Goal: Task Accomplishment & Management: Complete application form

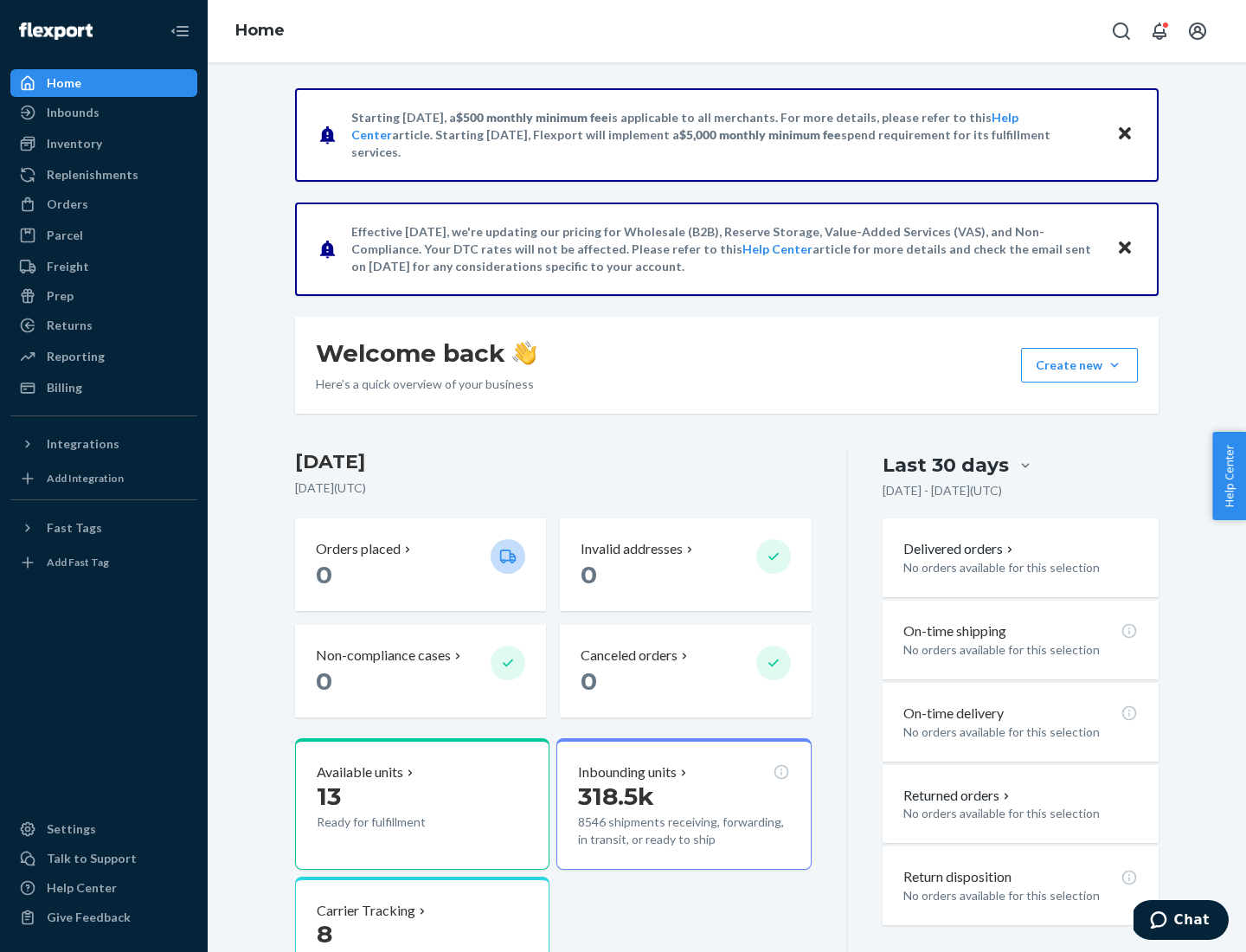
click at [1115, 365] on button "Create new Create new inbound Create new order Create new product" at bounding box center [1079, 365] width 117 height 35
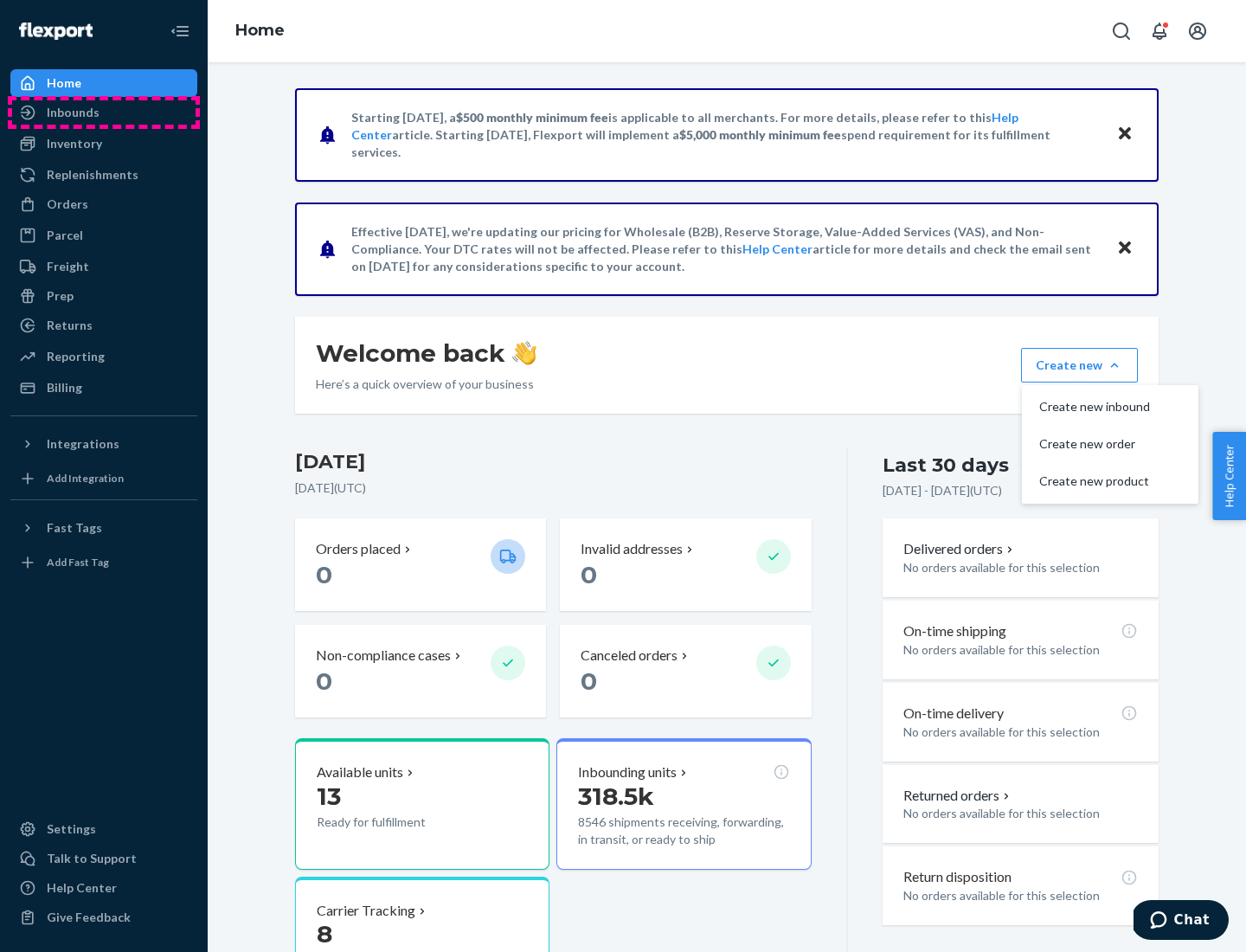
click at [104, 112] on div "Inbounds" at bounding box center [103, 112] width 183 height 25
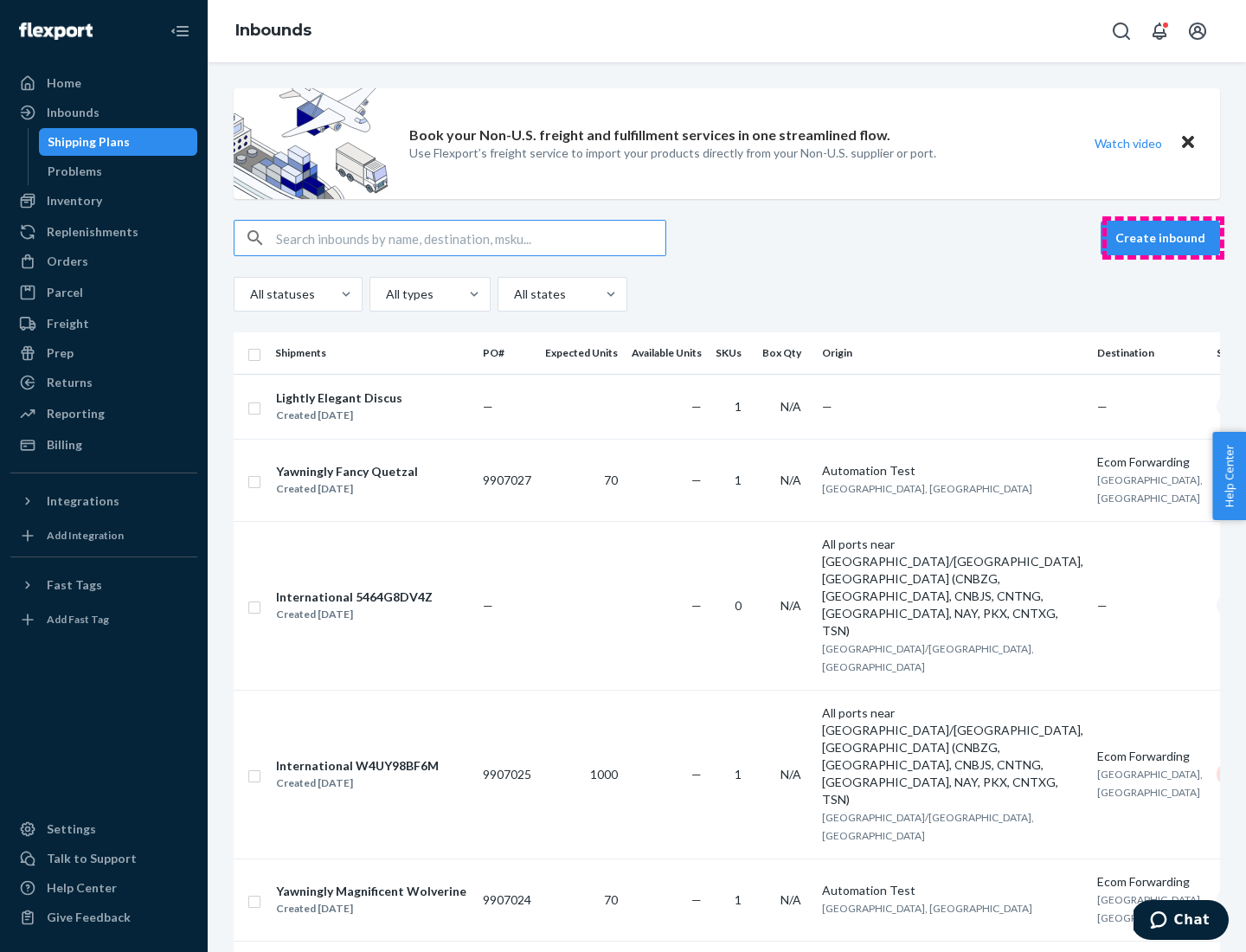
click at [1163, 238] on button "Create inbound" at bounding box center [1160, 238] width 119 height 35
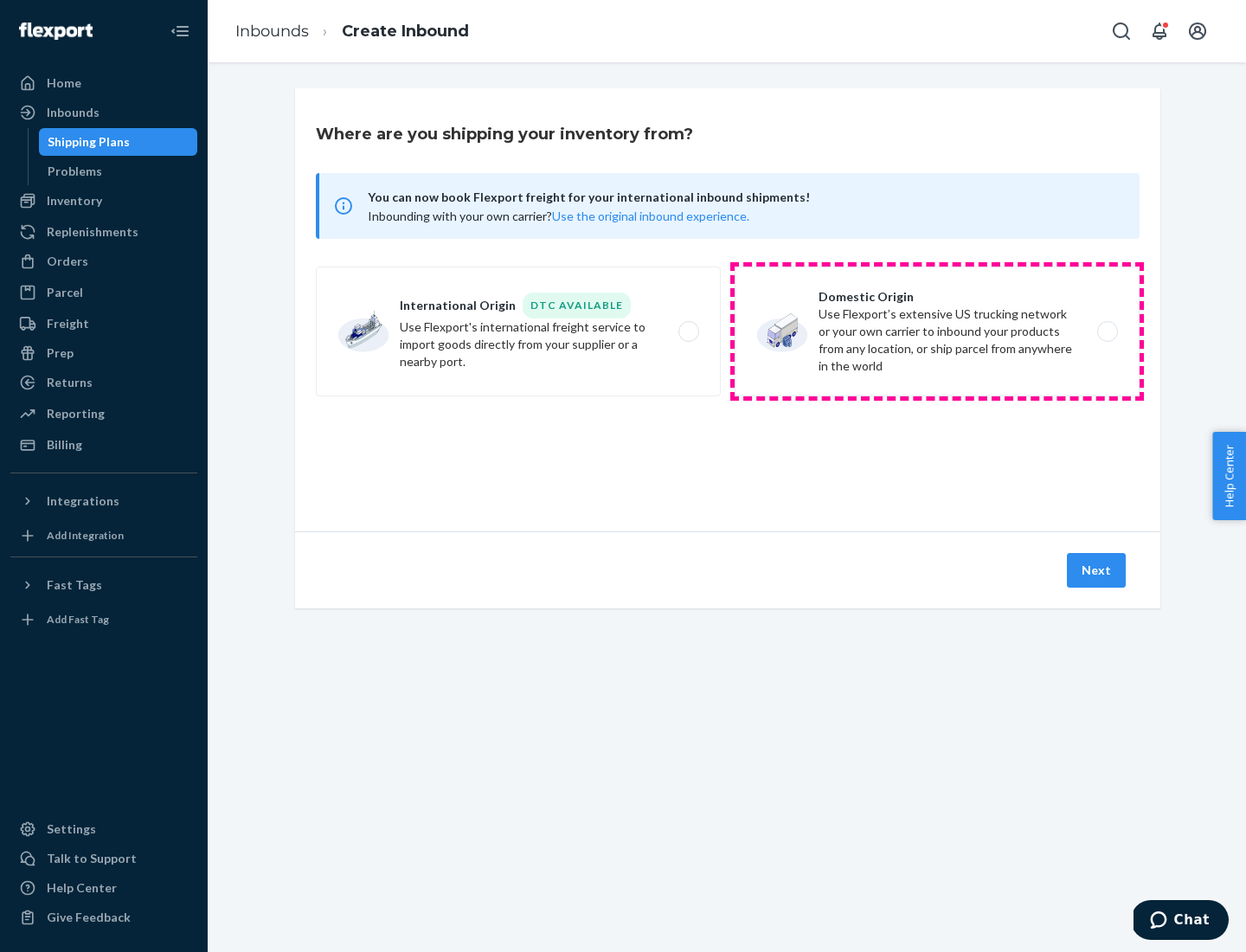
click at [937, 331] on label "Domestic Origin Use Flexport’s extensive US trucking network or your own carrie…" at bounding box center [937, 331] width 405 height 129
click at [1106, 331] on input "Domestic Origin Use Flexport’s extensive US trucking network or your own carrie…" at bounding box center [1112, 332] width 11 height 11
radio input "true"
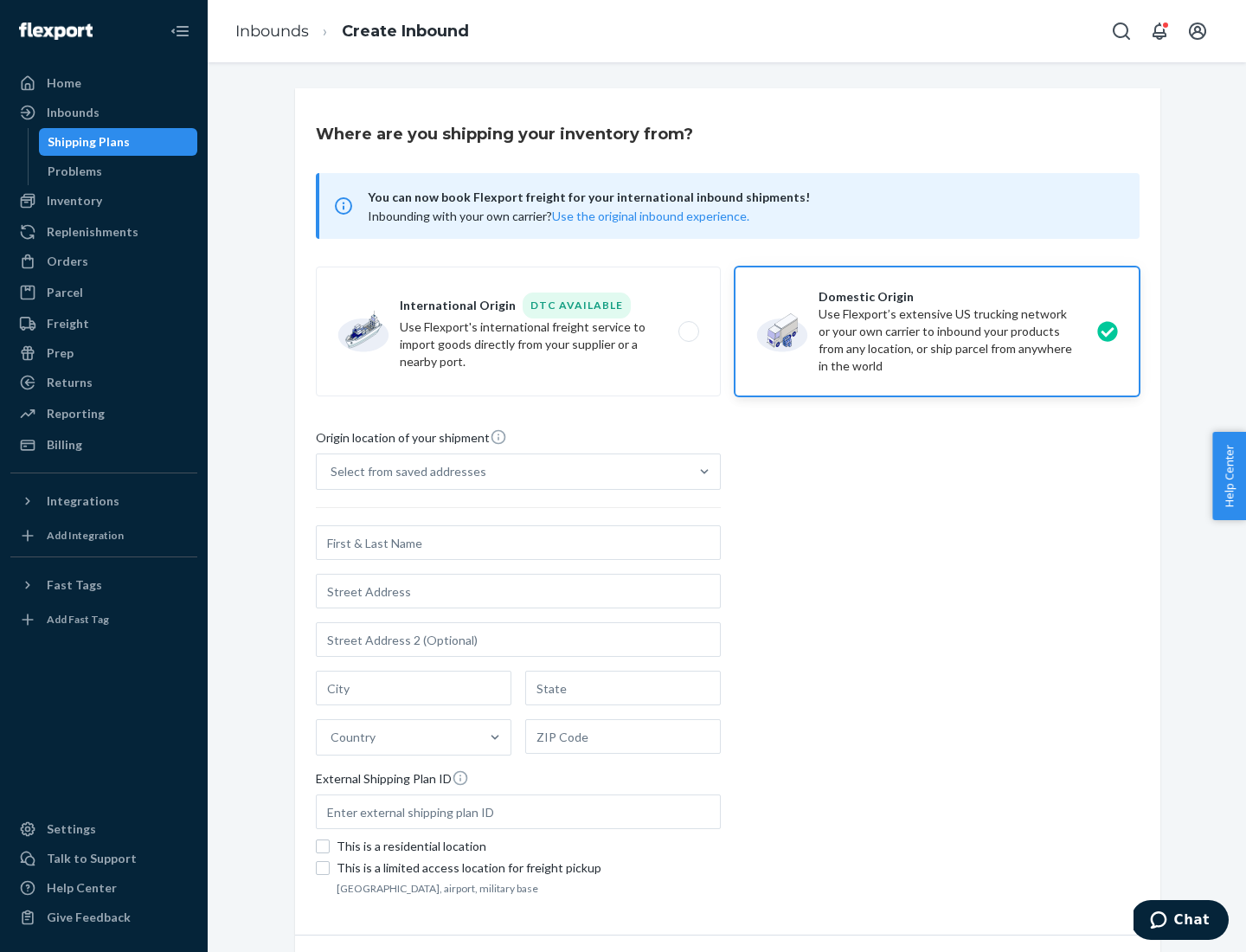
click at [404, 471] on div "Select from saved addresses" at bounding box center [408, 471] width 156 height 17
click at [332, 471] on input "Select from saved addresses" at bounding box center [331, 471] width 2 height 17
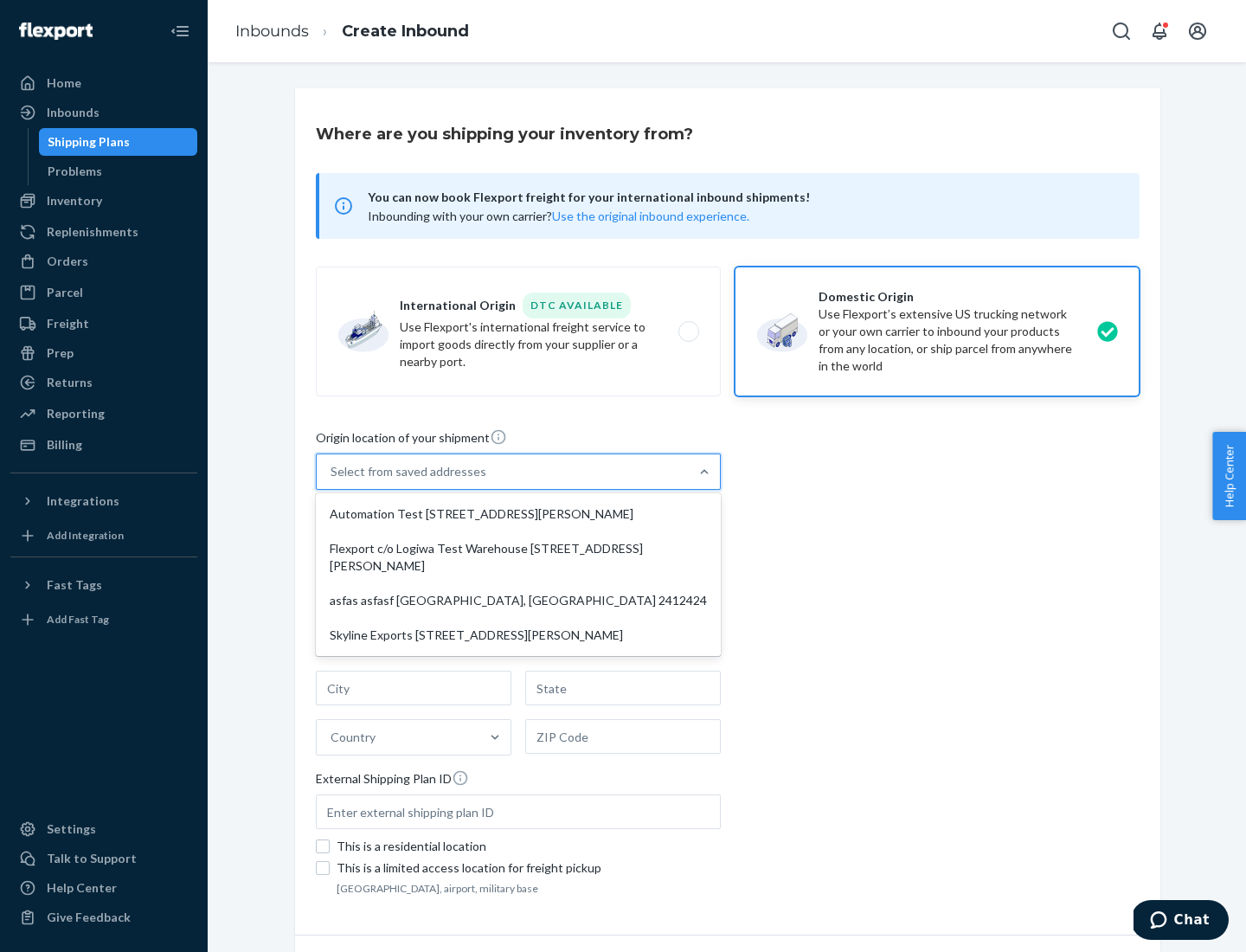
scroll to position [7, 0]
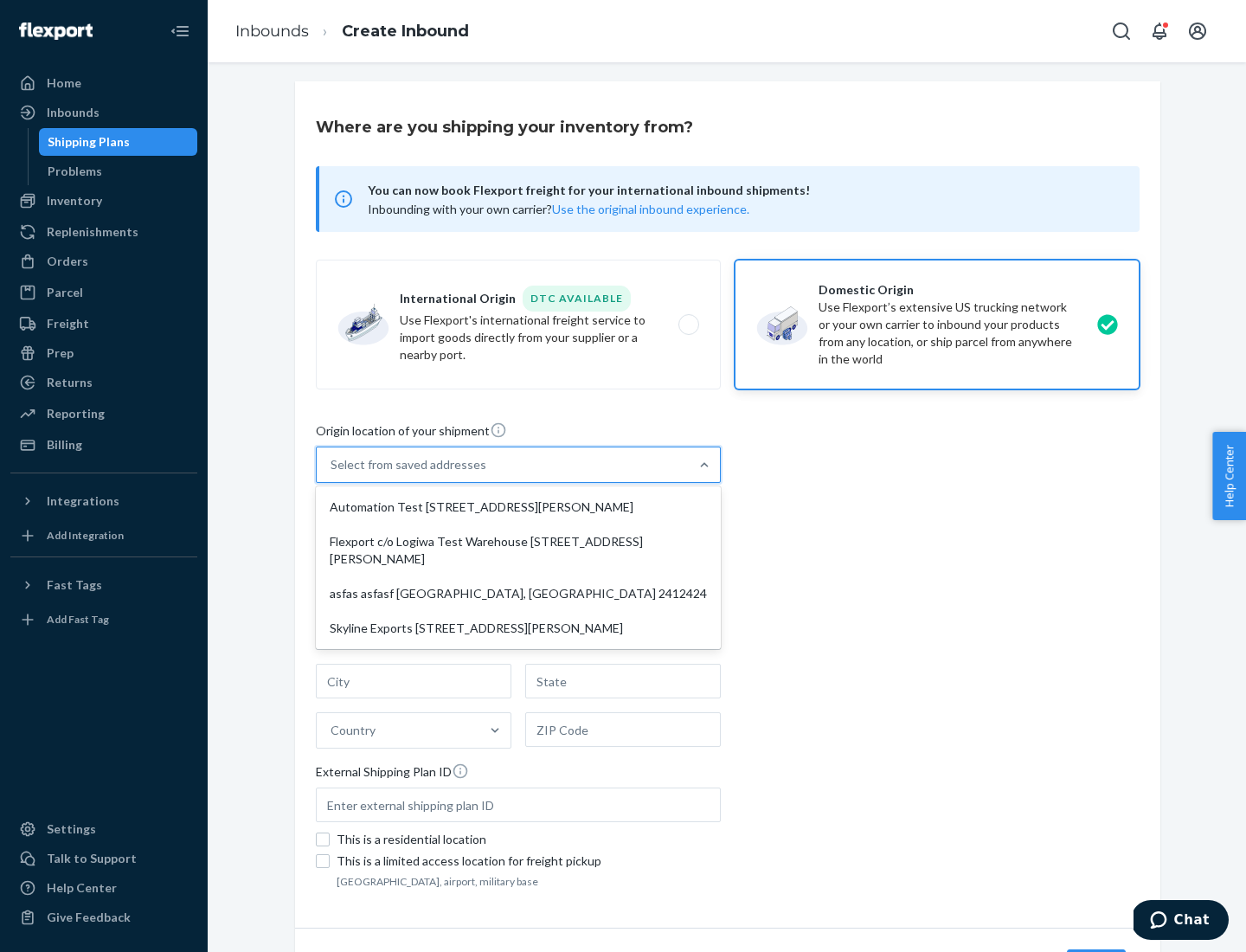
click at [518, 507] on div "Automation Test [STREET_ADDRESS][PERSON_NAME]" at bounding box center [518, 507] width 398 height 35
click at [332, 473] on input "option Automation Test [STREET_ADDRESS][PERSON_NAME] focused, 1 of 4. 4 results…" at bounding box center [331, 464] width 2 height 17
type input "Automation Test"
type input "9th Floor"
type input "[GEOGRAPHIC_DATA]"
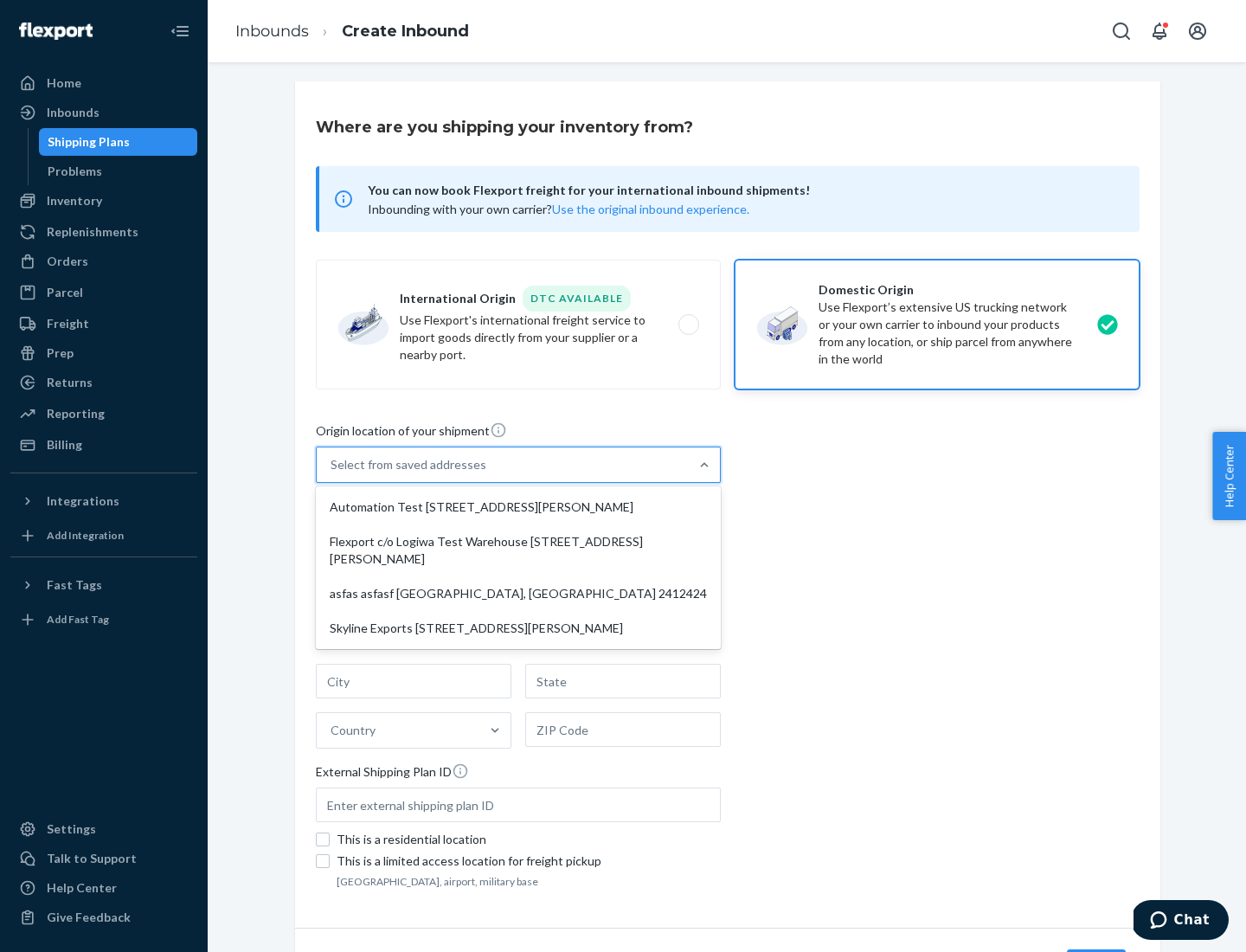
type input "CA"
type input "94104"
type input "[STREET_ADDRESS][PERSON_NAME]"
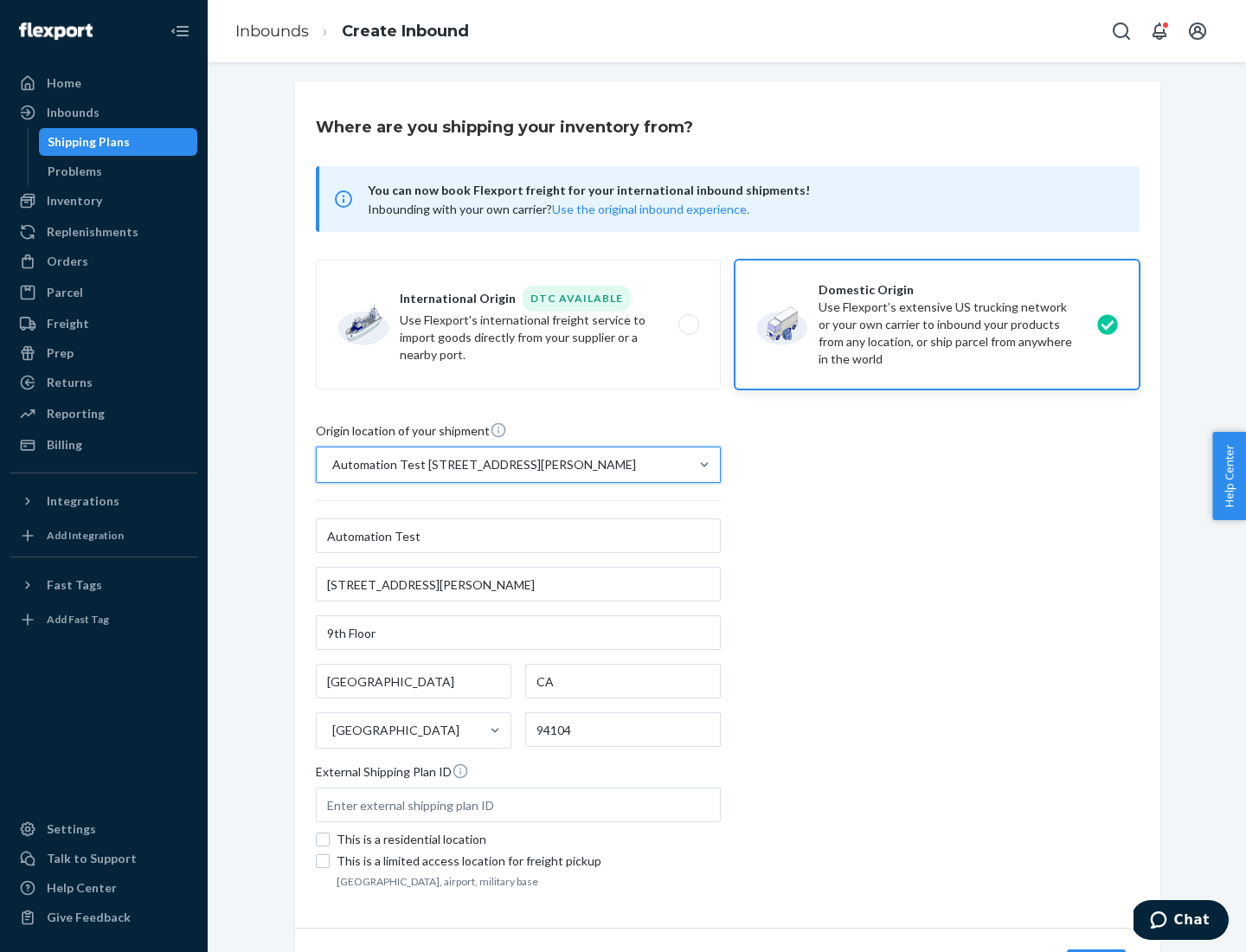
scroll to position [101, 0]
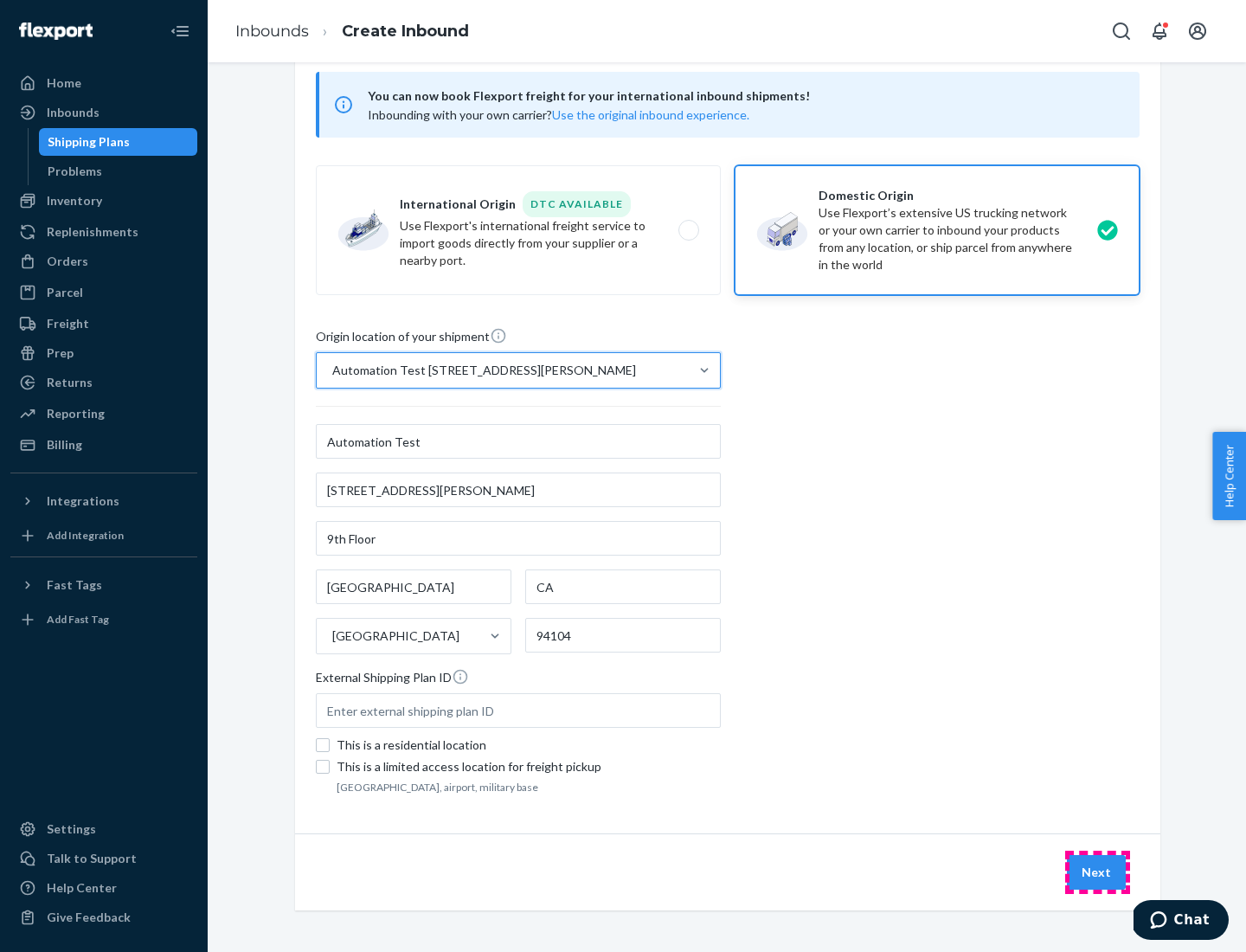
click at [1097, 872] on button "Next" at bounding box center [1096, 872] width 59 height 35
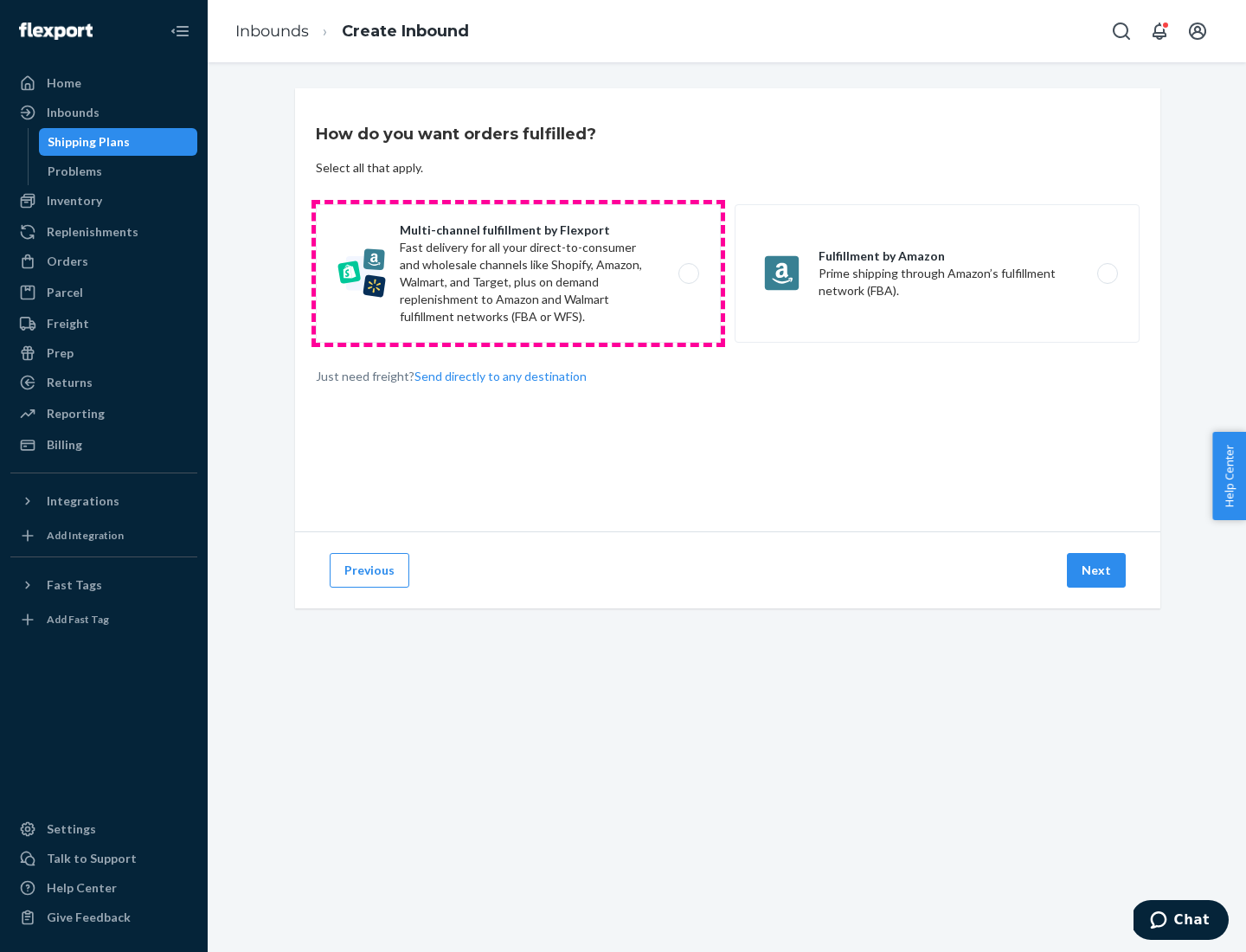
click at [518, 274] on label "Multi-channel fulfillment by Flexport Fast delivery for all your direct-to-cons…" at bounding box center [518, 274] width 405 height 139
click at [688, 274] on input "Multi-channel fulfillment by Flexport Fast delivery for all your direct-to-cons…" at bounding box center [693, 274] width 11 height 11
radio input "true"
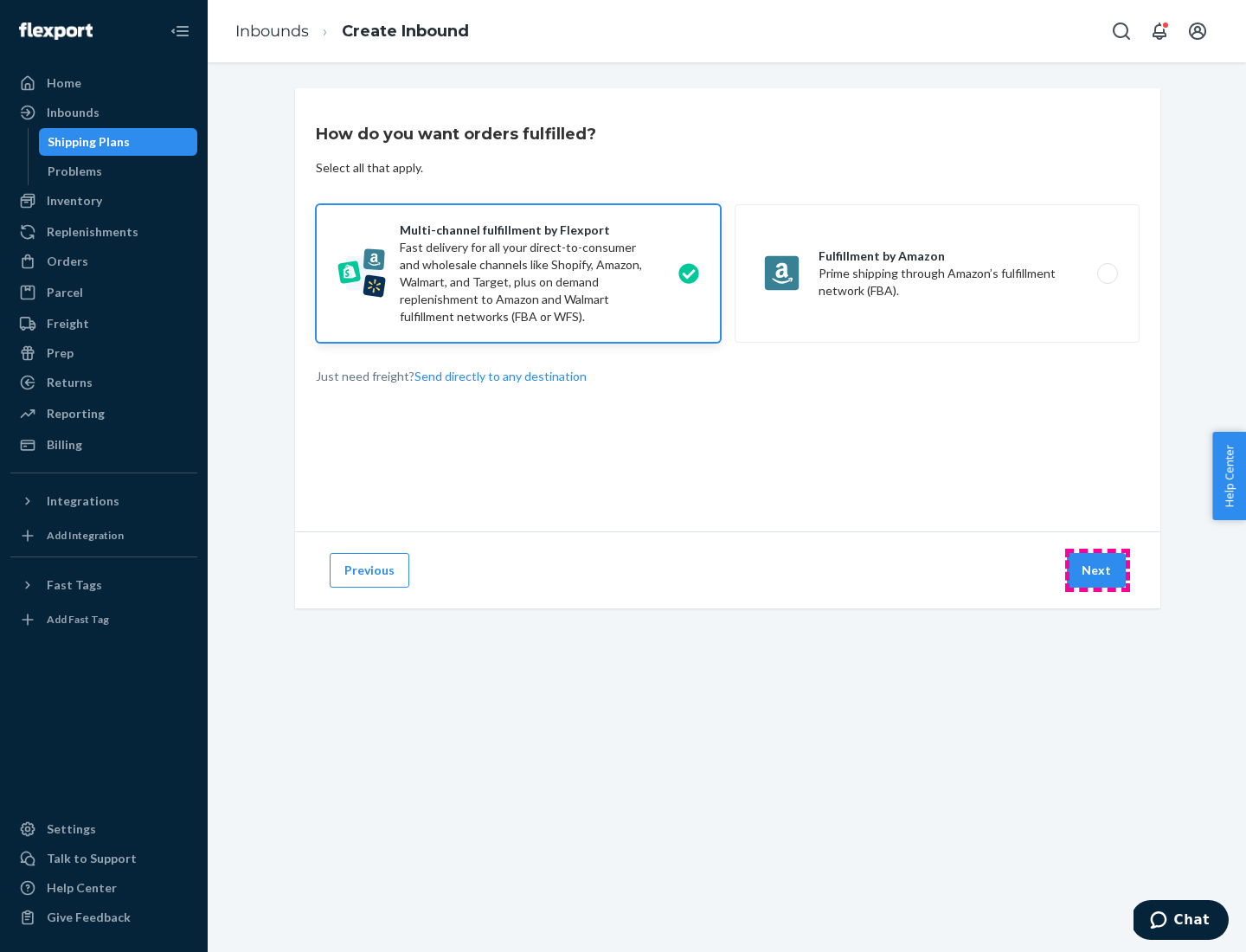
click at [1097, 570] on button "Next" at bounding box center [1096, 570] width 59 height 35
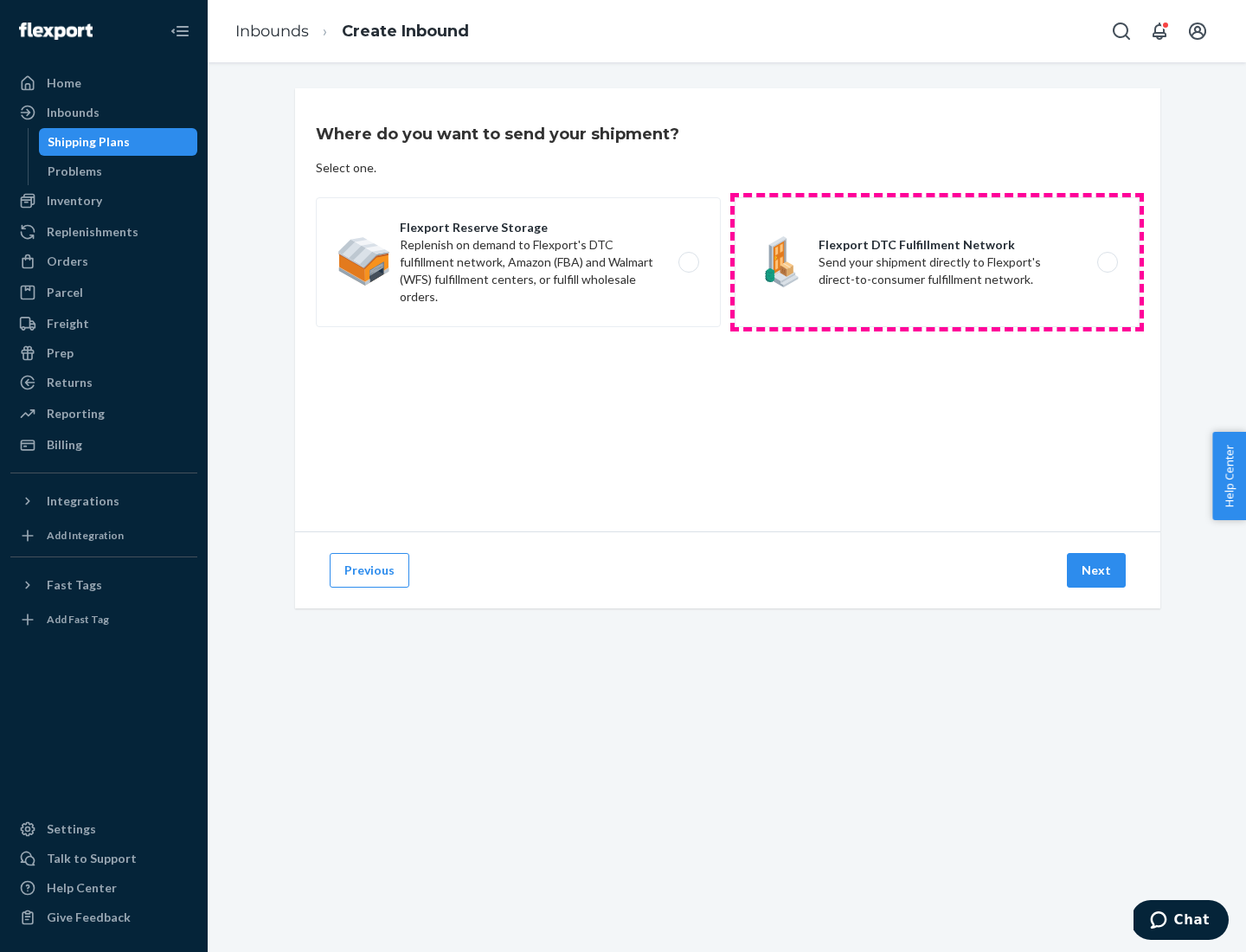
click at [937, 262] on label "Flexport DTC Fulfillment Network Send your shipment directly to Flexport's dire…" at bounding box center [937, 262] width 405 height 129
click at [1106, 262] on input "Flexport DTC Fulfillment Network Send your shipment directly to Flexport's dire…" at bounding box center [1112, 263] width 11 height 11
radio input "true"
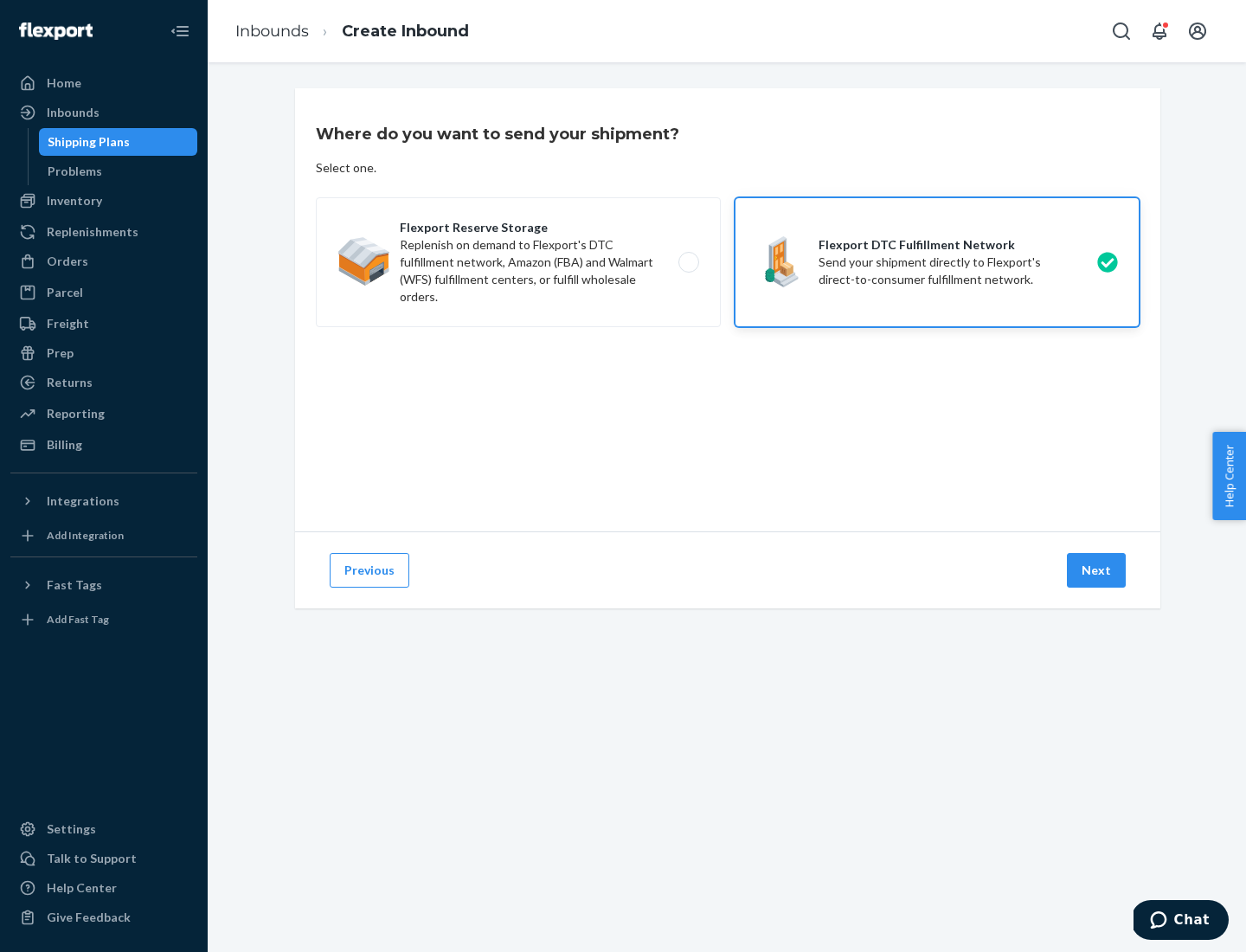
click at [1097, 570] on button "Next" at bounding box center [1096, 570] width 59 height 35
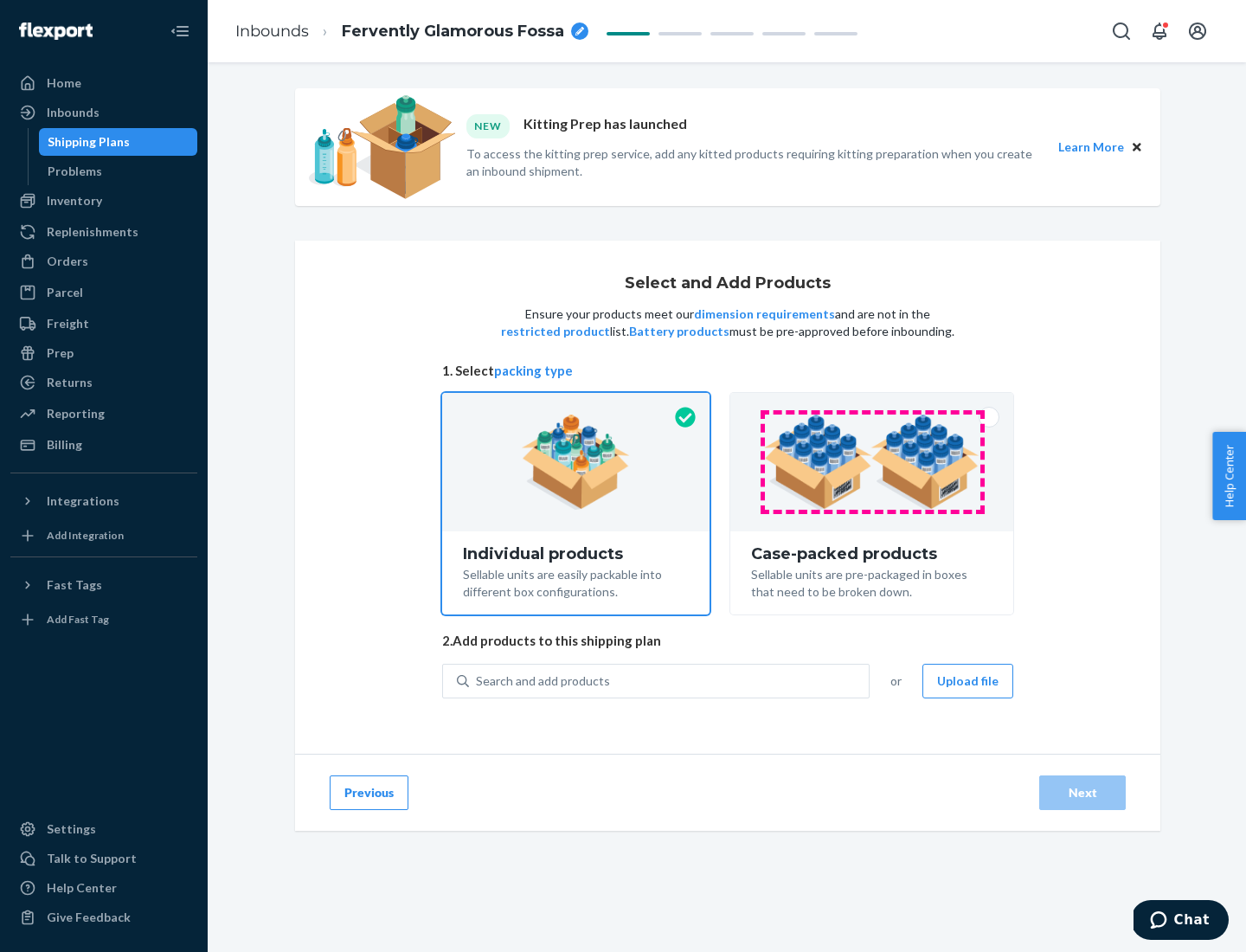
click at [872, 462] on img at bounding box center [872, 461] width 215 height 95
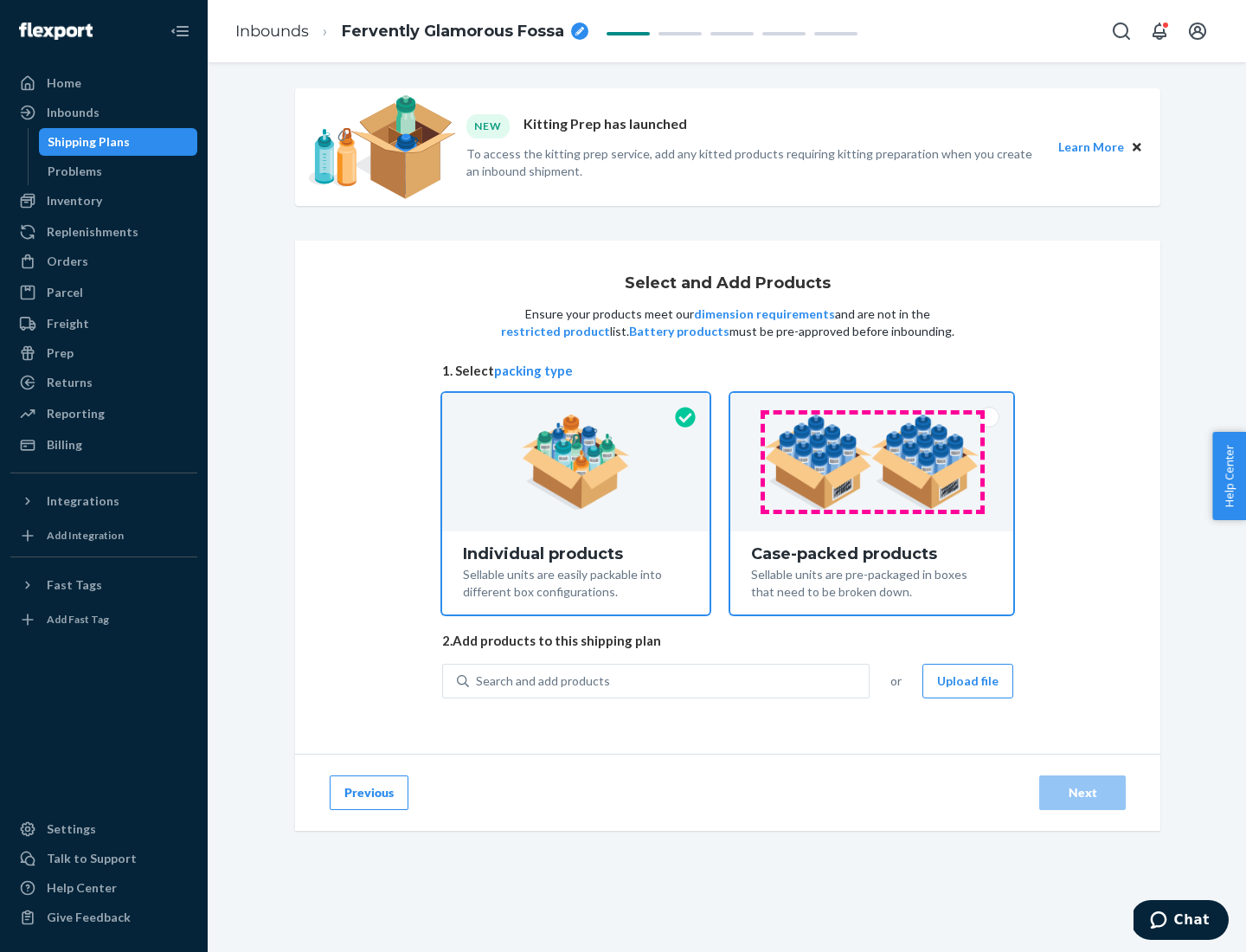
click at [872, 404] on input "Case-packed products Sellable units are pre-packaged in boxes that need to be b…" at bounding box center [872, 398] width 11 height 11
radio input "true"
radio input "false"
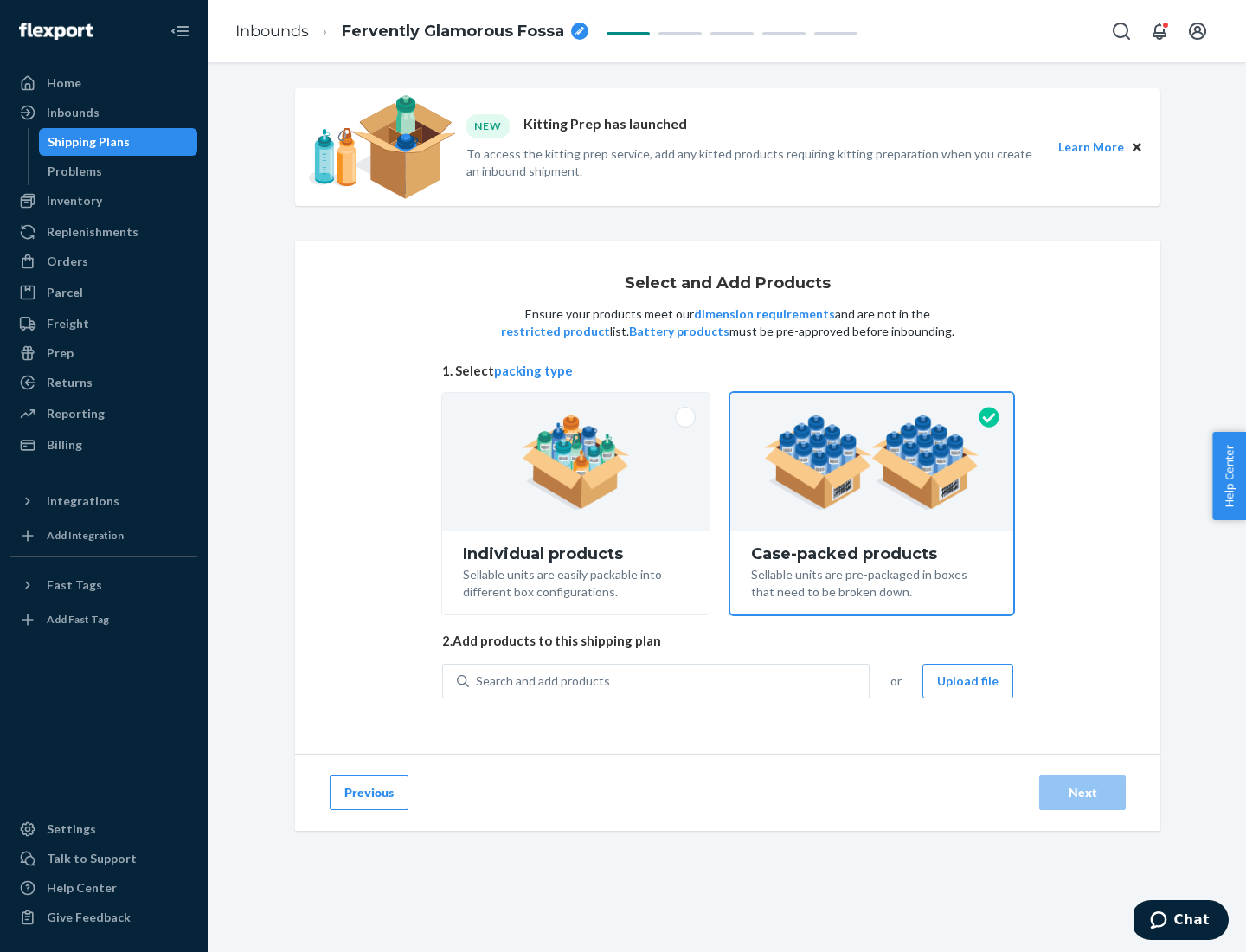
click at [670, 680] on div "Search and add products" at bounding box center [669, 681] width 400 height 31
click at [478, 680] on input "Search and add products" at bounding box center [477, 680] width 2 height 17
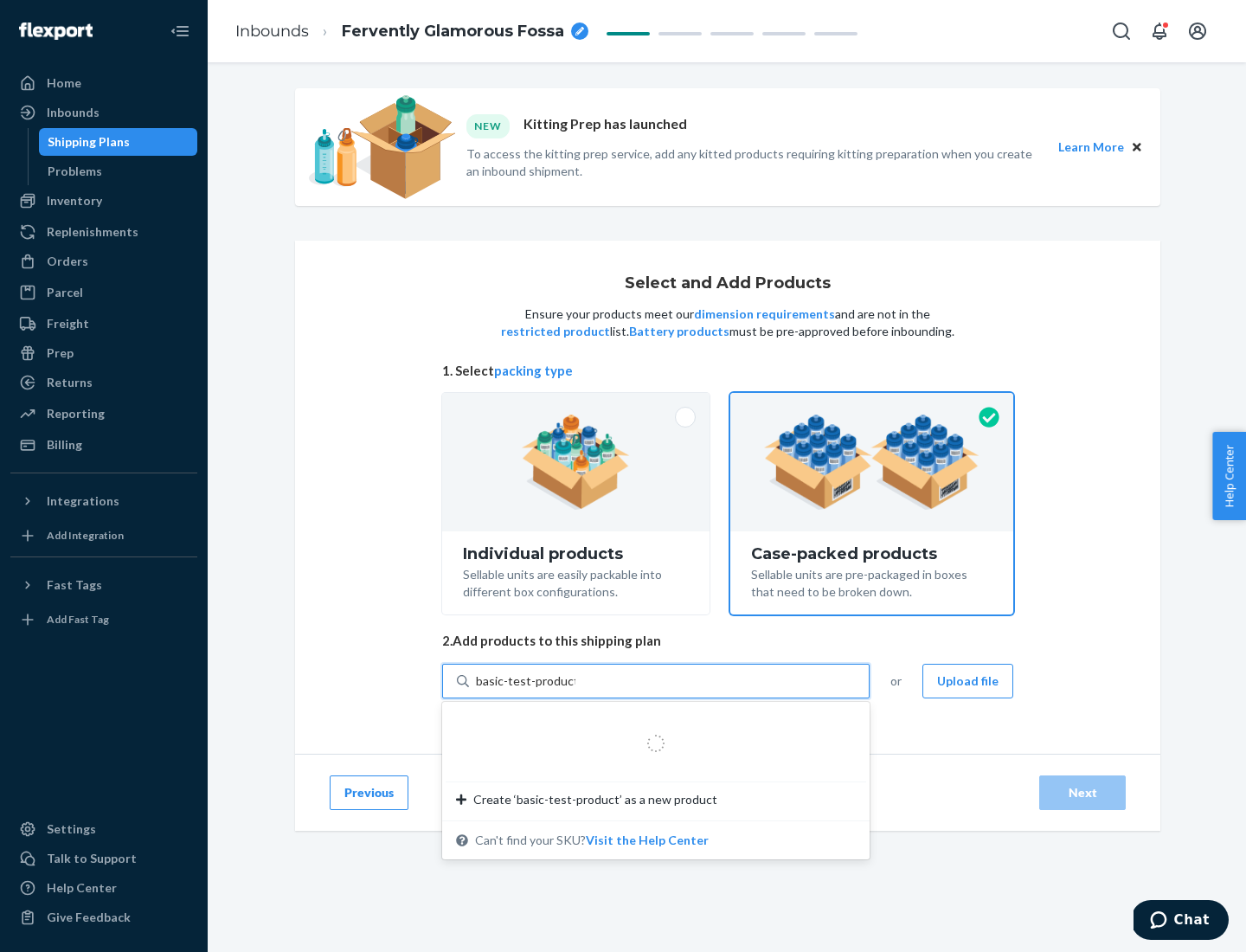
type input "basic-test-product-1"
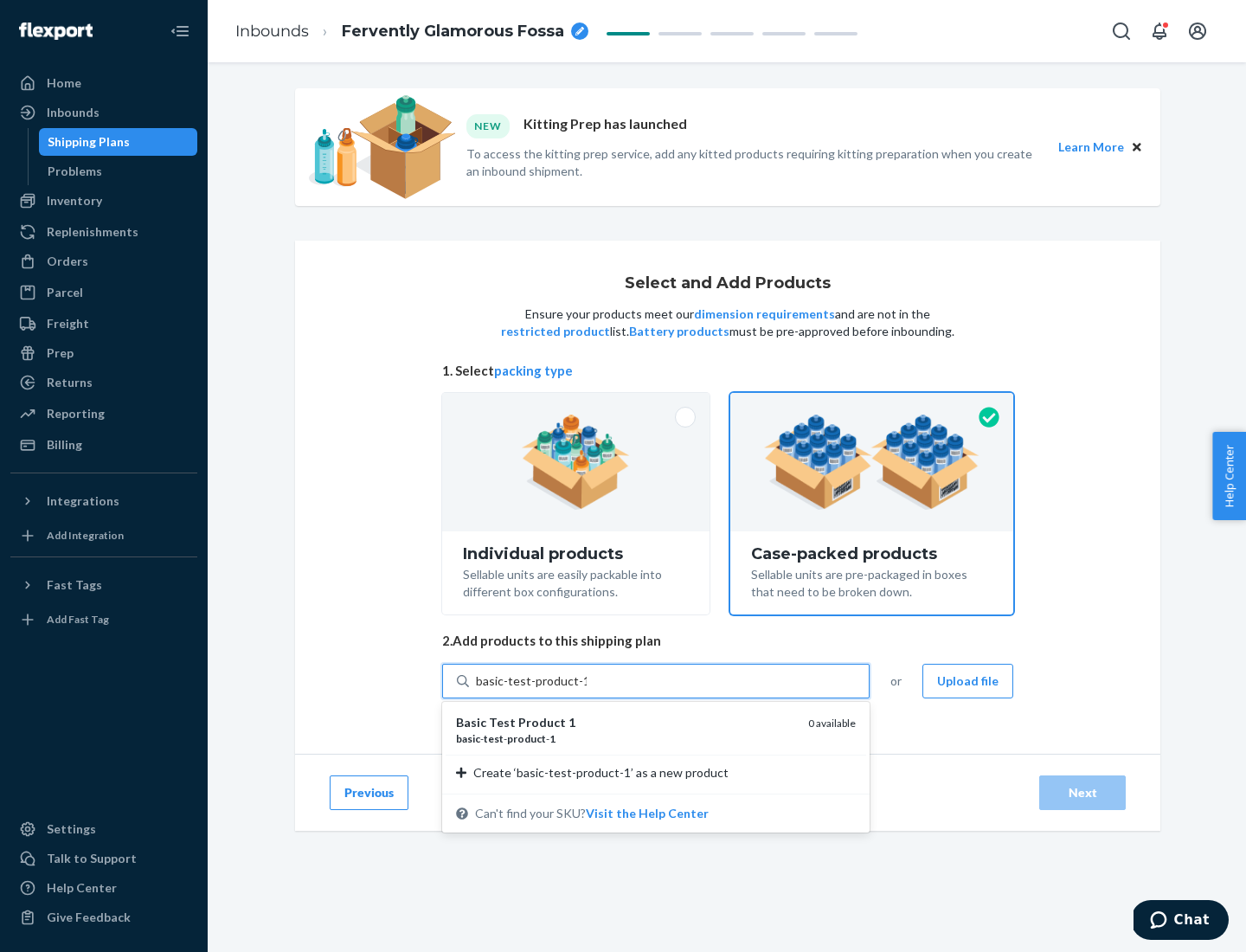
click at [626, 738] on div "basic - test - product - 1" at bounding box center [625, 739] width 338 height 15
click at [587, 689] on input "basic-test-product-1" at bounding box center [531, 680] width 110 height 17
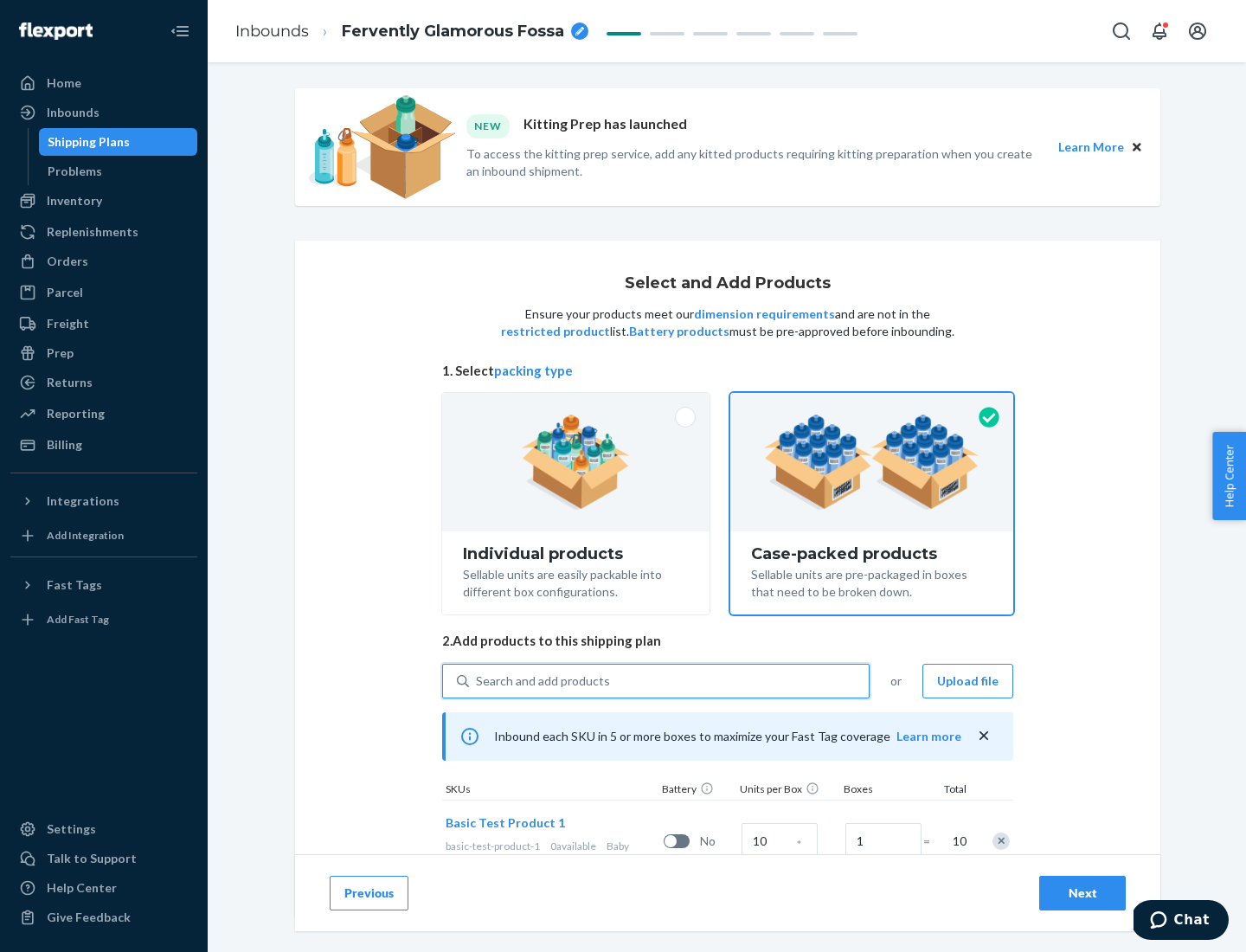
scroll to position [62, 0]
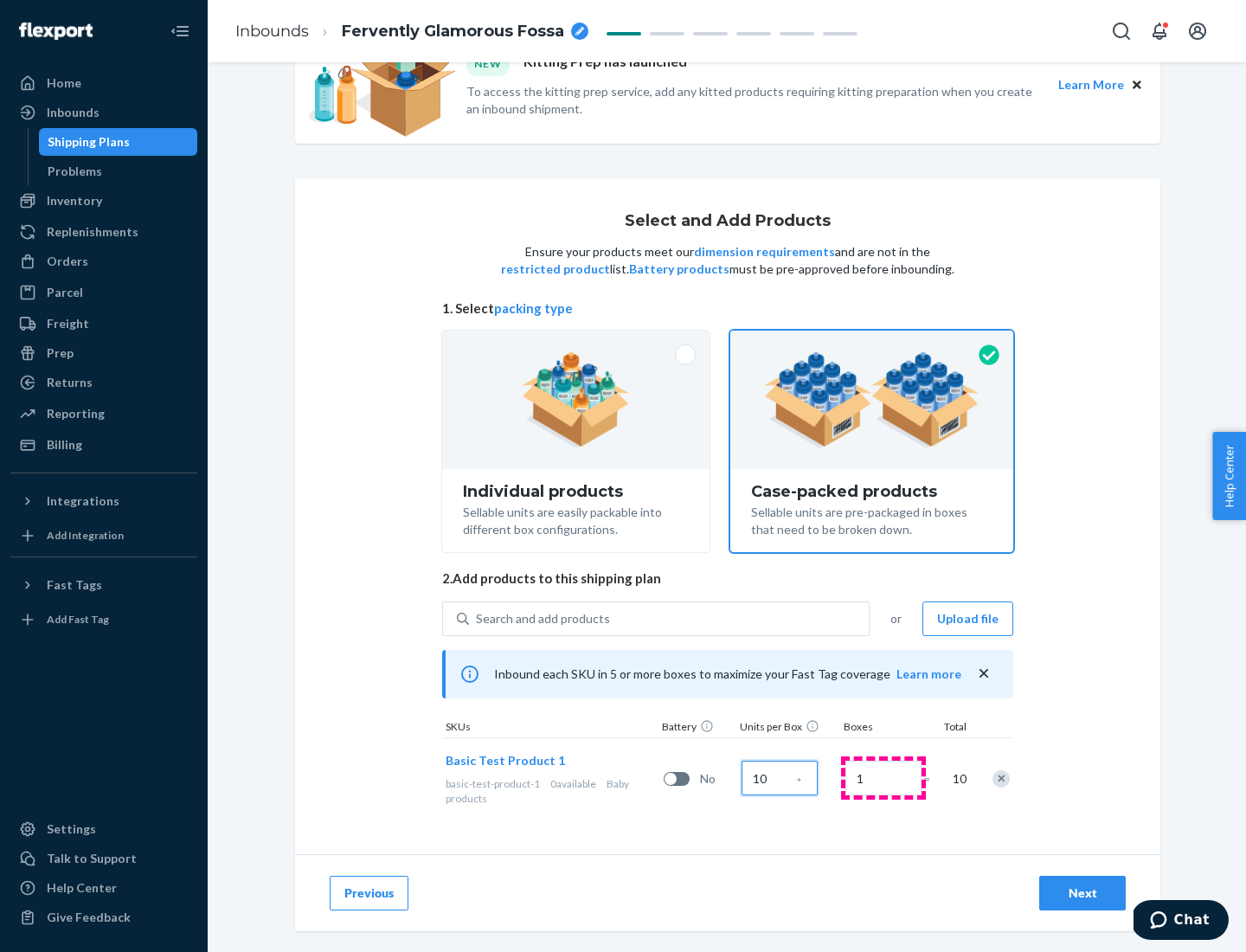
type input "10"
type input "7"
click at [1083, 893] on div "Next" at bounding box center [1083, 893] width 57 height 17
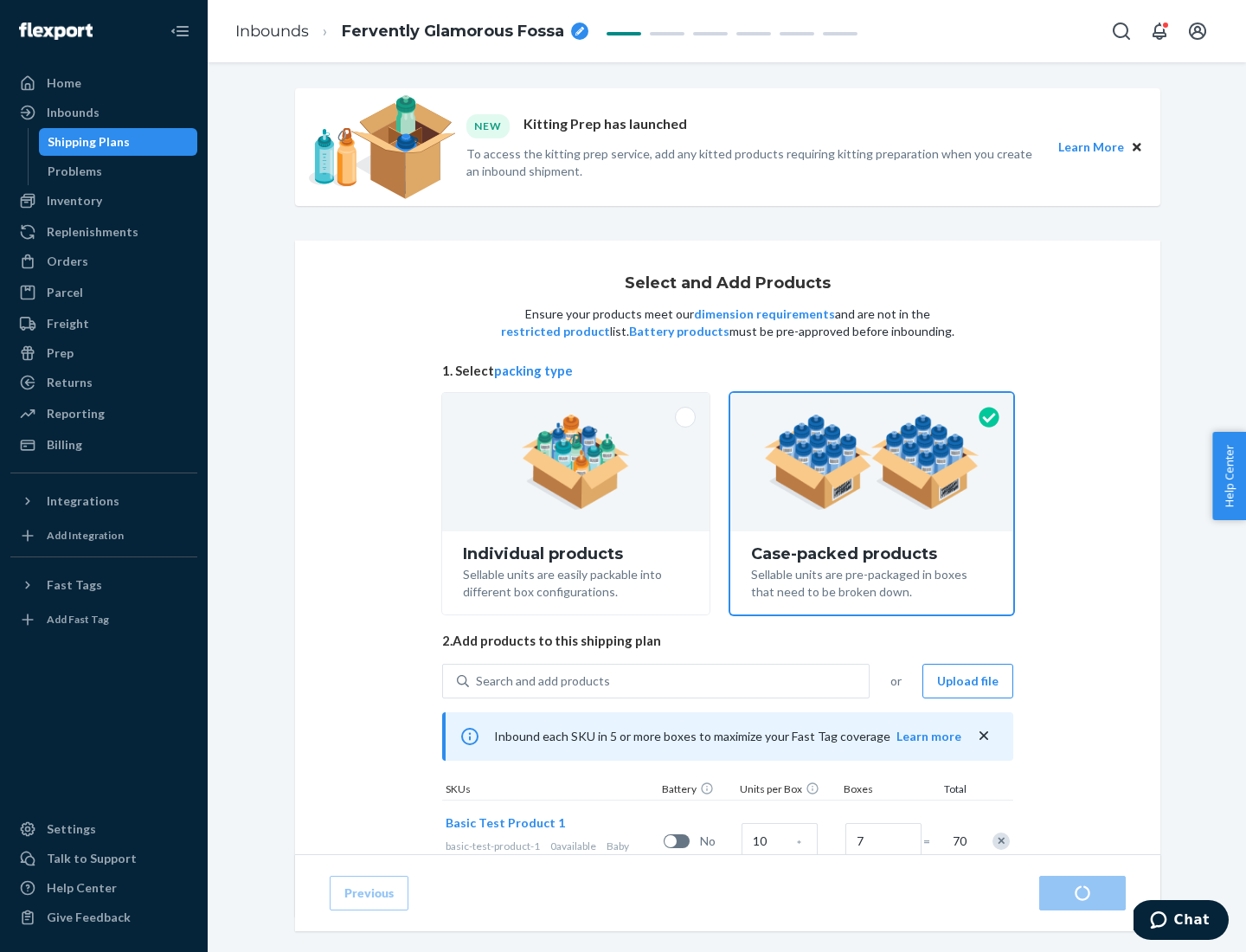
radio input "true"
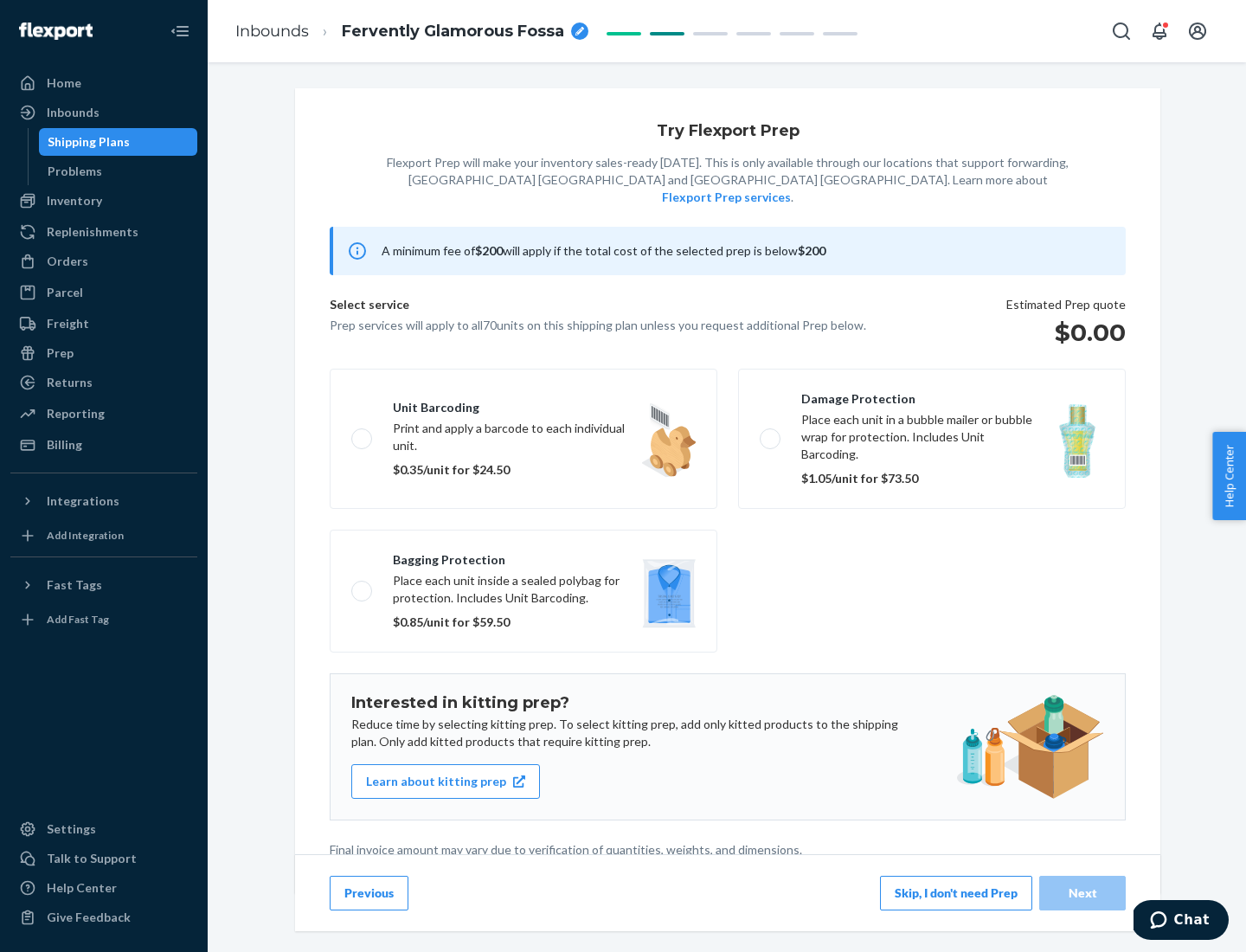
scroll to position [5, 0]
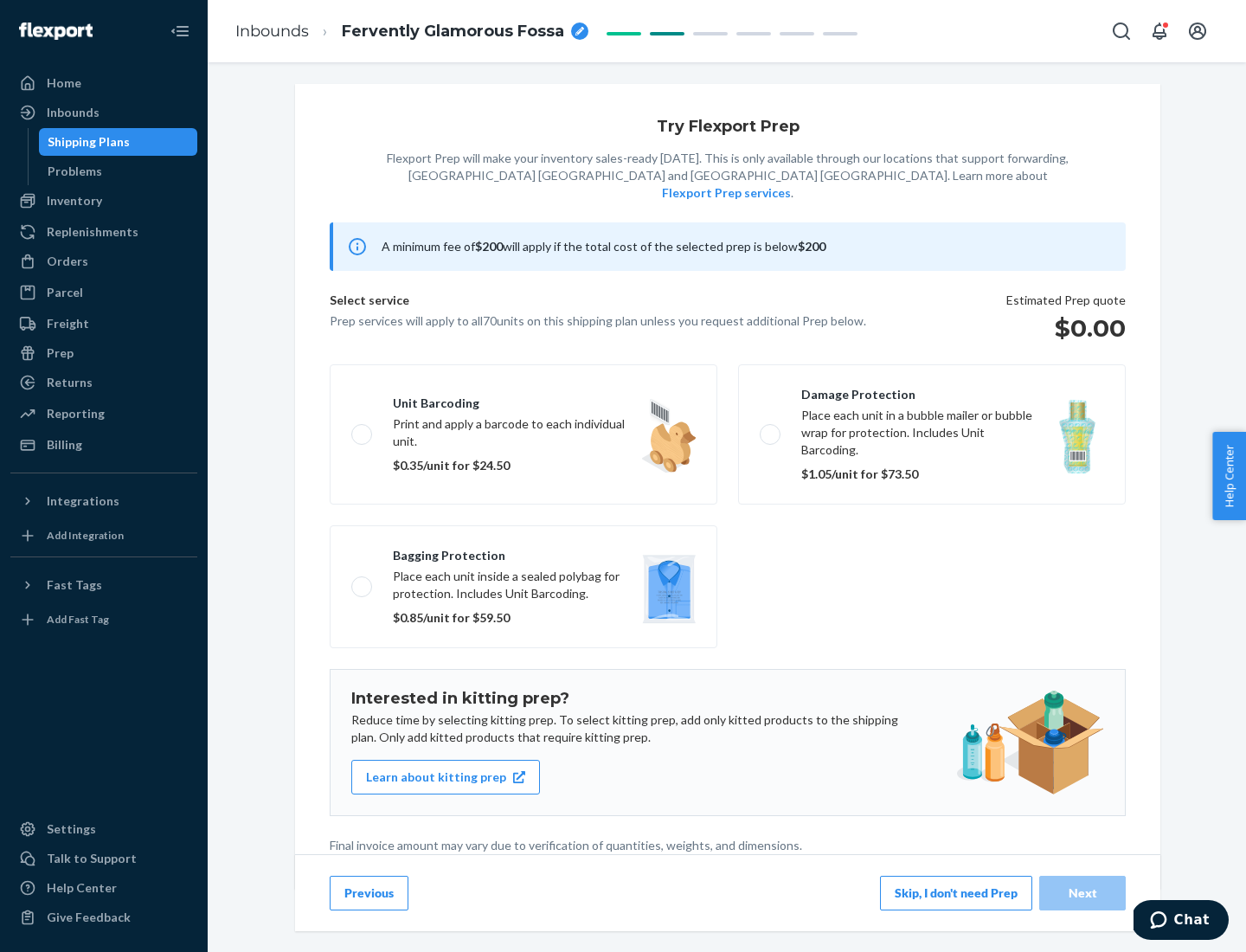
click at [524, 551] on label "Bagging protection Place each unit inside a sealed polybag for protection. Incl…" at bounding box center [523, 586] width 388 height 123
click at [363, 581] on input "Bagging protection Place each unit inside a sealed polybag for protection. Incl…" at bounding box center [357, 586] width 11 height 11
checkbox input "true"
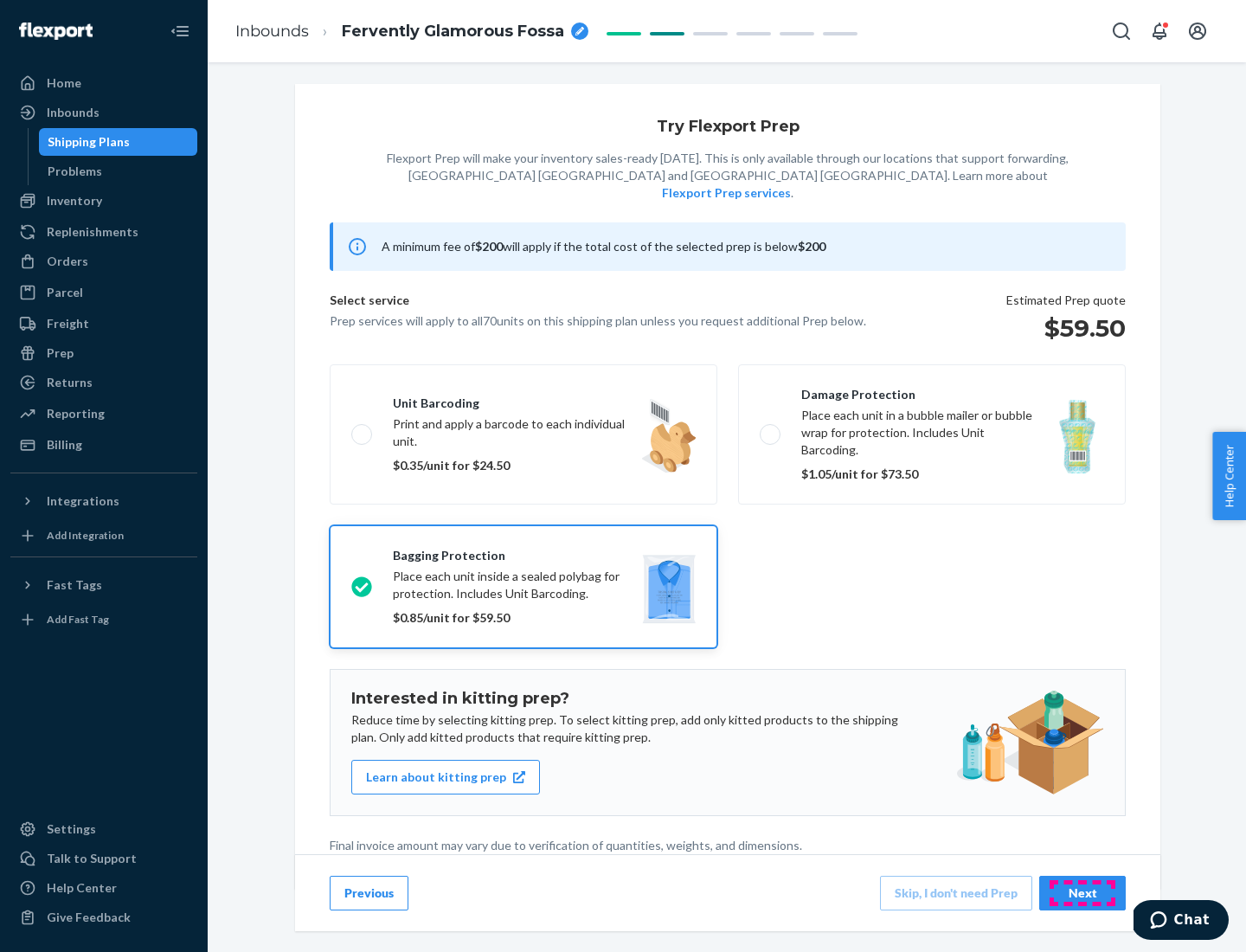
click at [1083, 892] on div "Next" at bounding box center [1083, 893] width 57 height 17
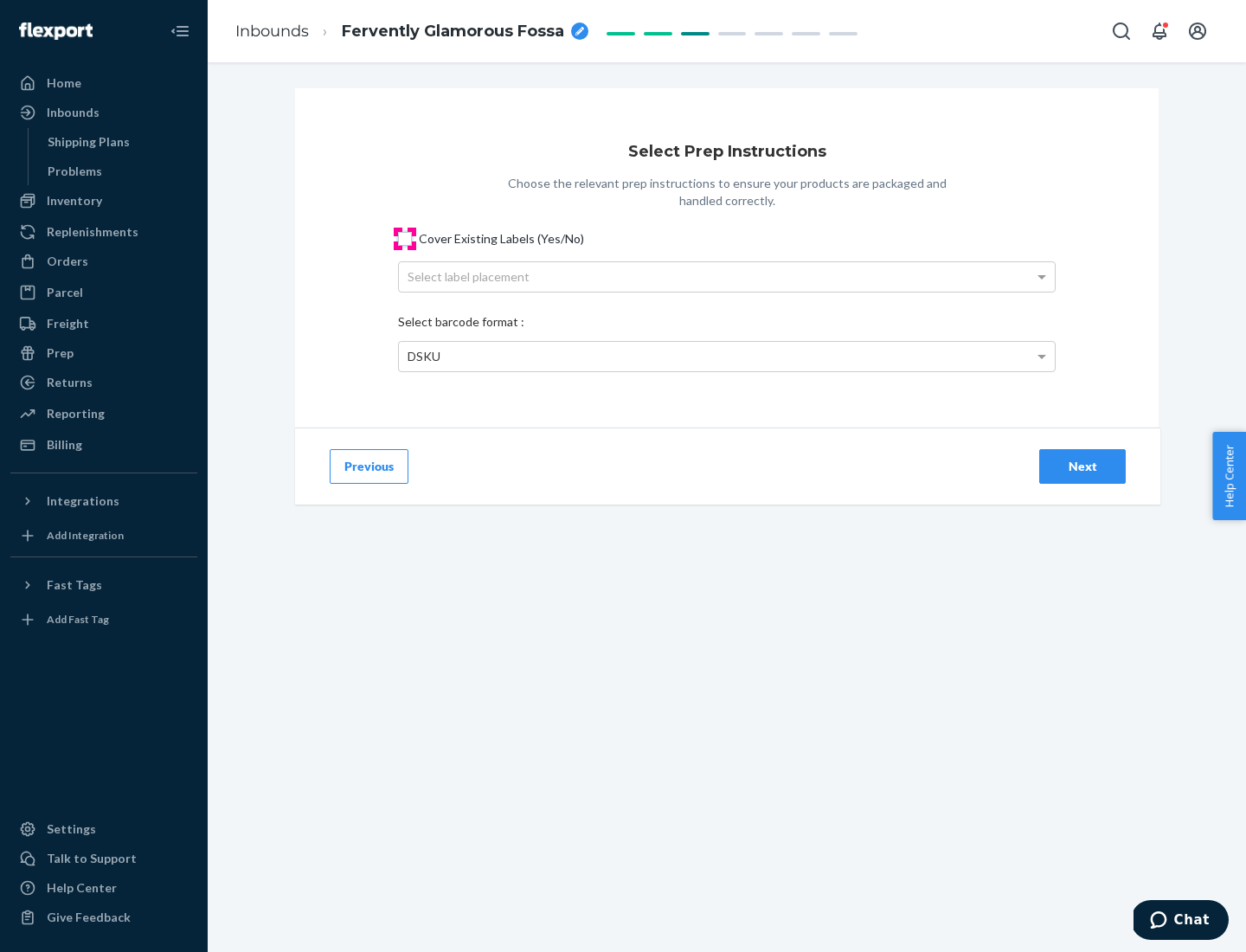
click at [405, 238] on input "Cover Existing Labels (Yes/No)" at bounding box center [404, 238] width 14 height 14
checkbox input "true"
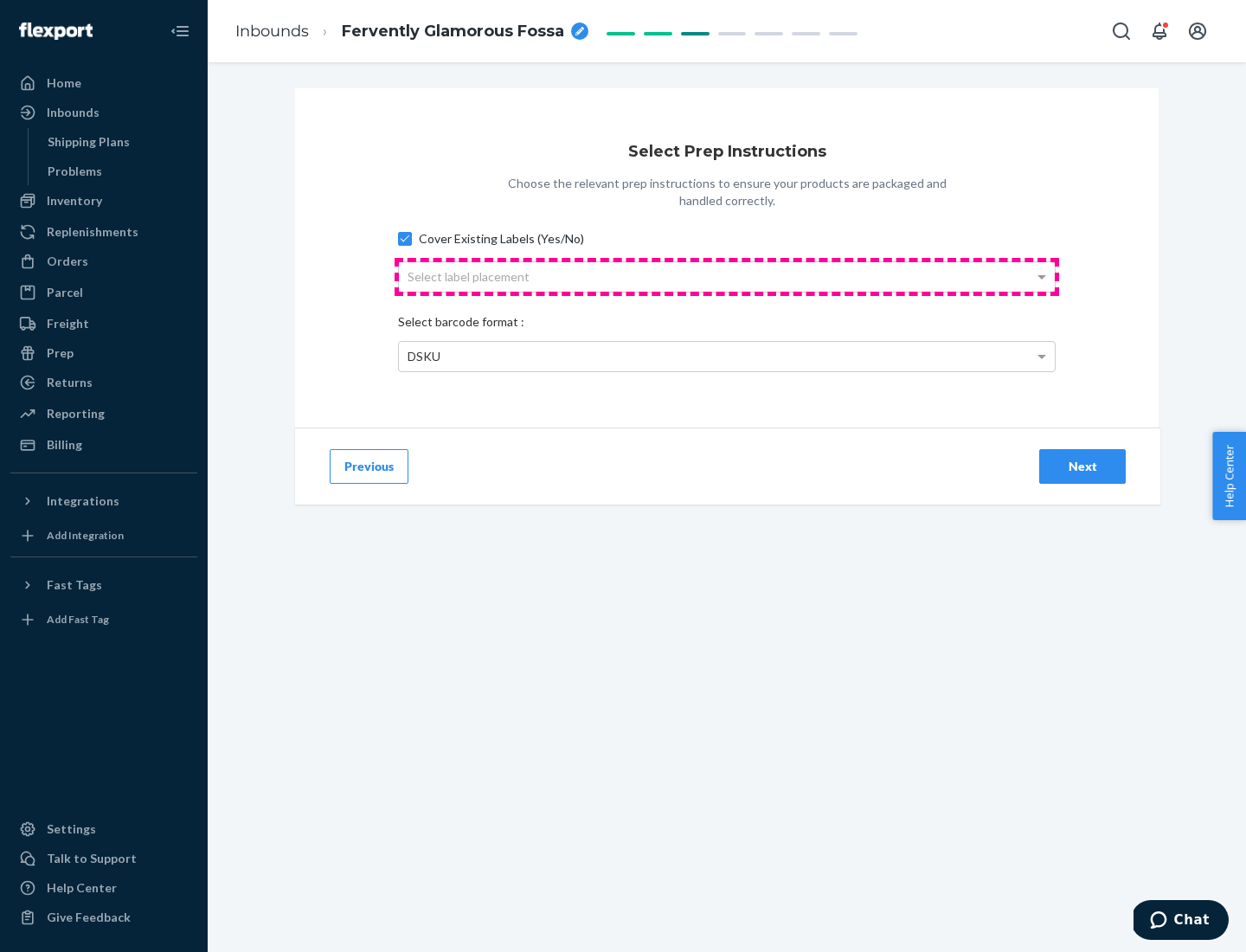
click at [727, 276] on div "Select label placement" at bounding box center [726, 276] width 656 height 29
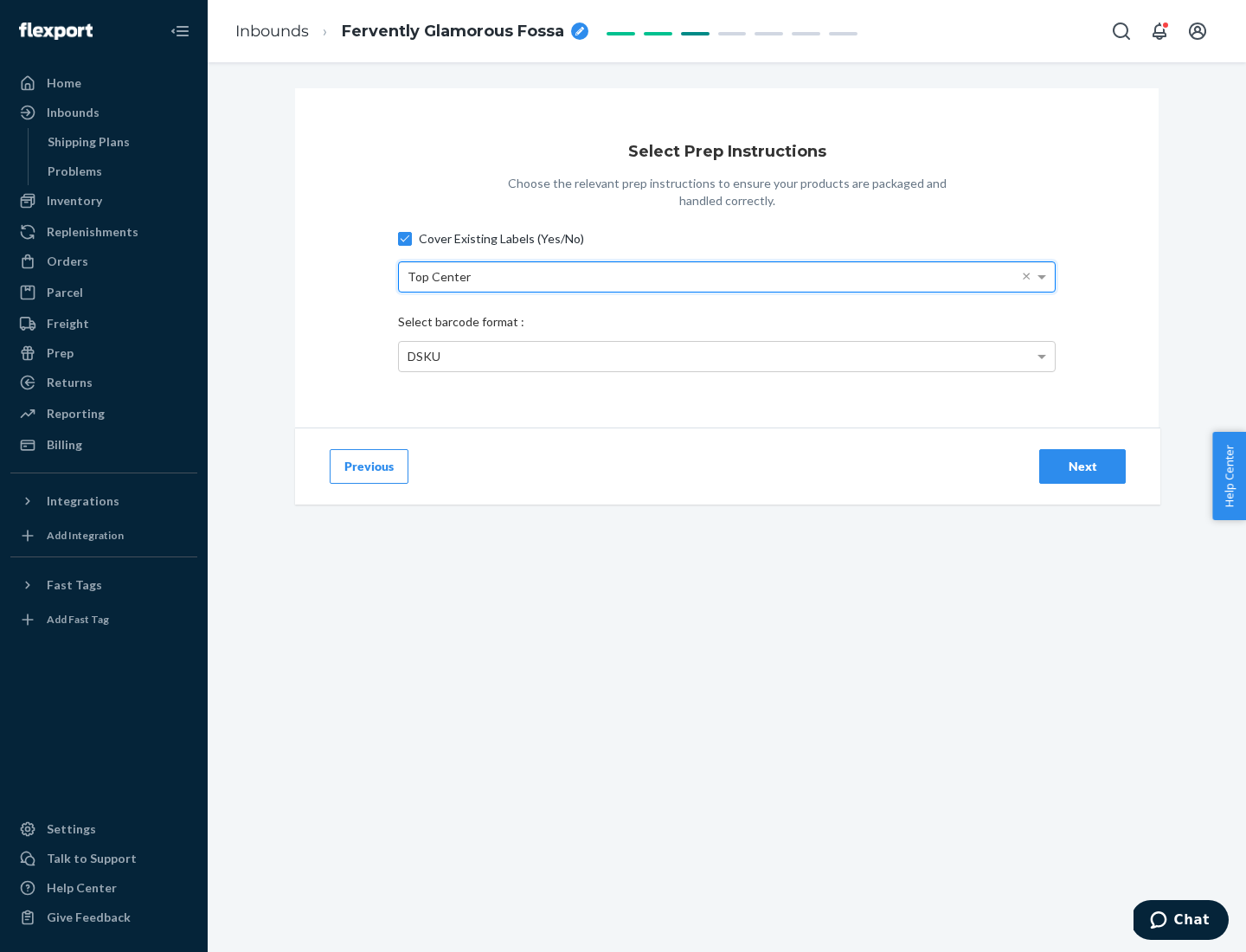
click at [727, 356] on div "DSKU" at bounding box center [726, 357] width 656 height 29
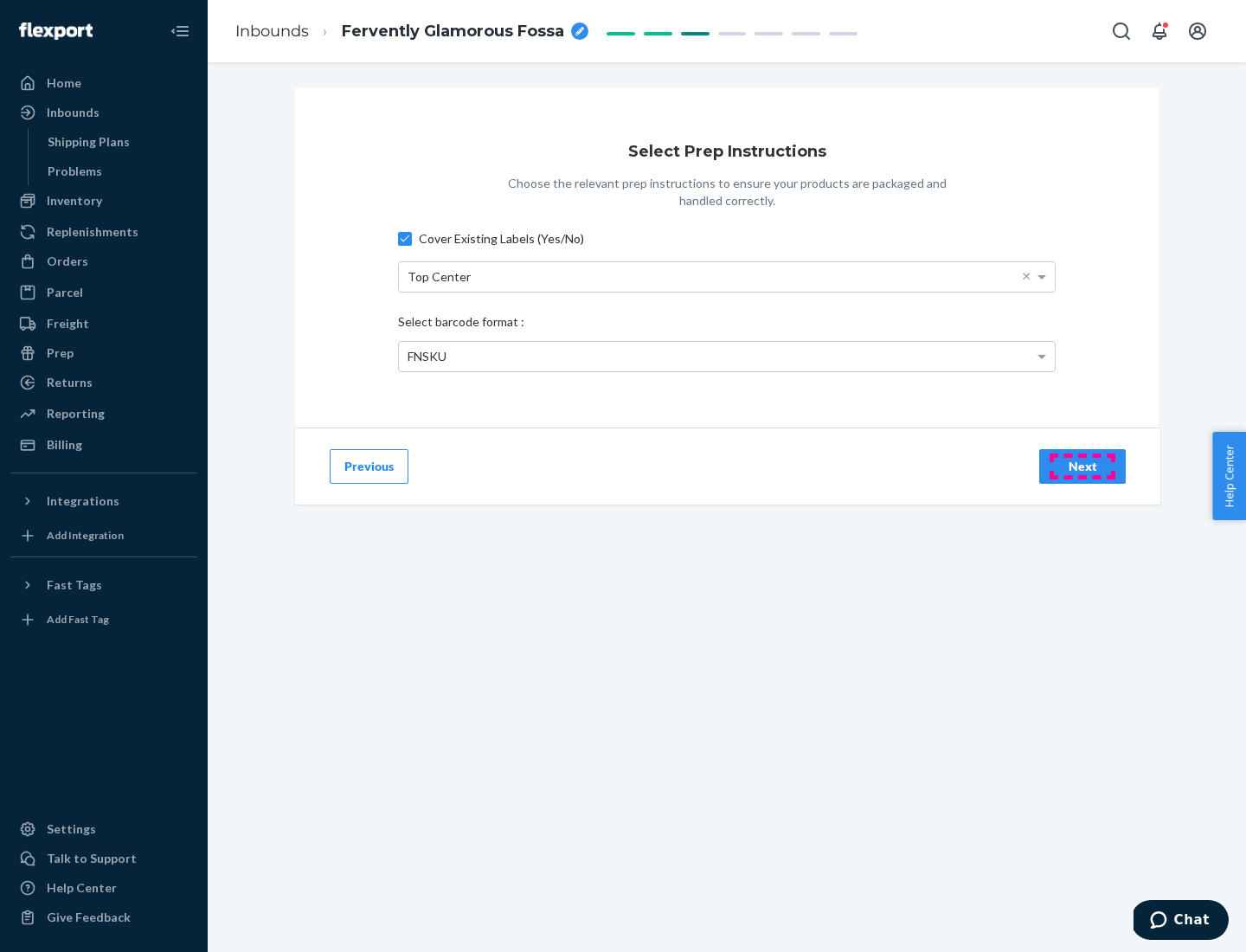
click at [1083, 465] on div "Next" at bounding box center [1083, 466] width 57 height 17
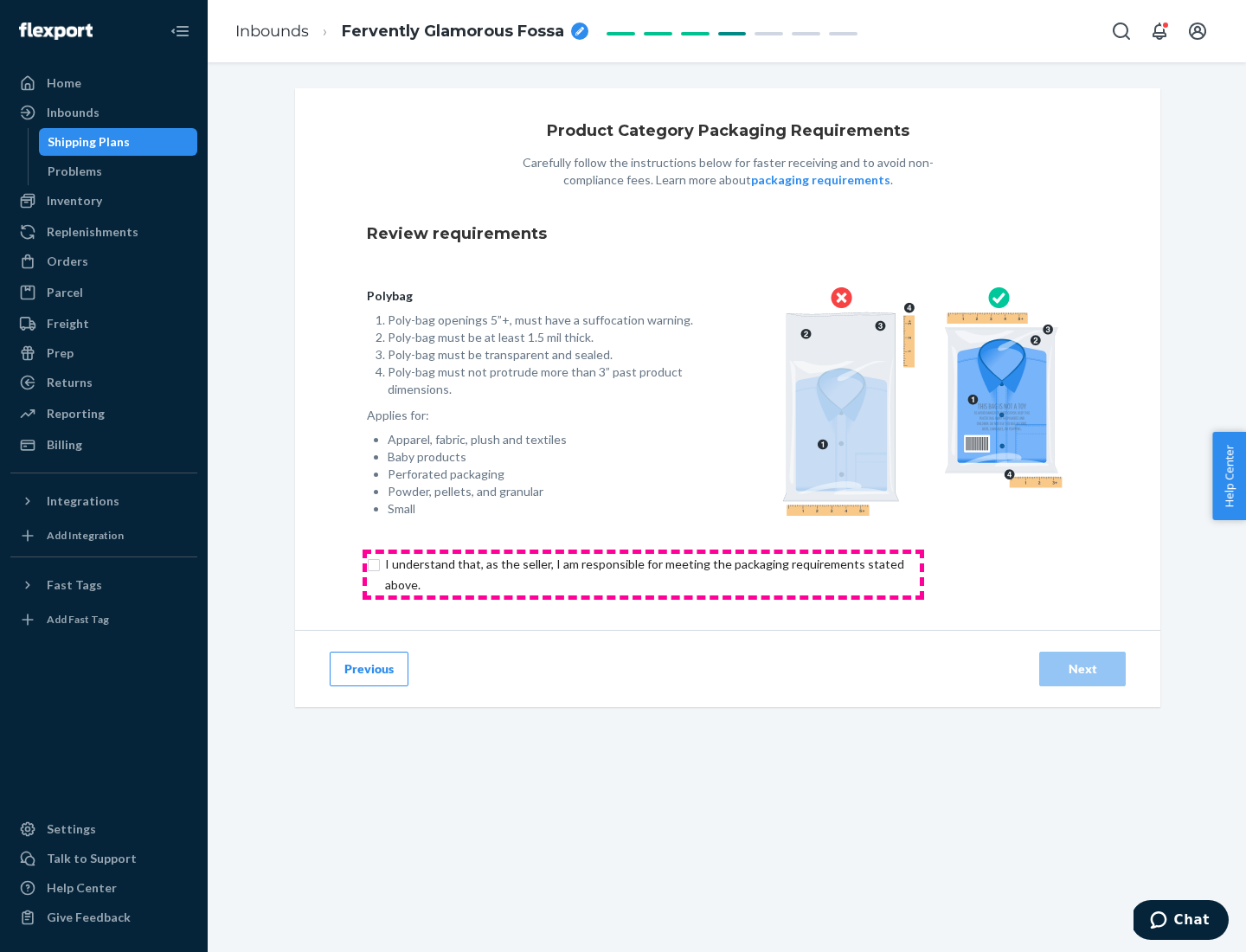
click at [643, 574] on input "checkbox" at bounding box center [654, 574] width 576 height 42
checkbox input "true"
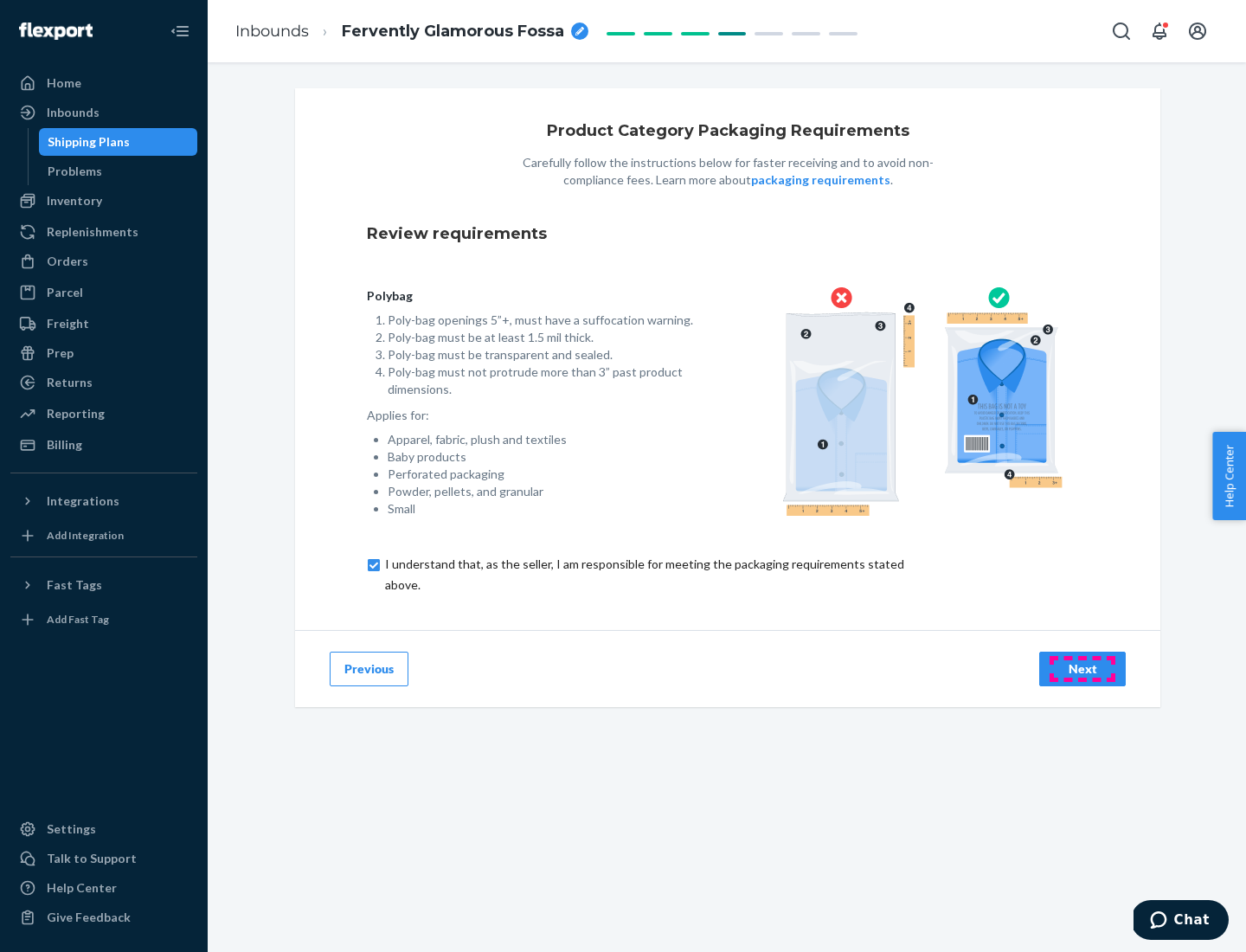
click at [1083, 667] on div "Next" at bounding box center [1083, 668] width 57 height 17
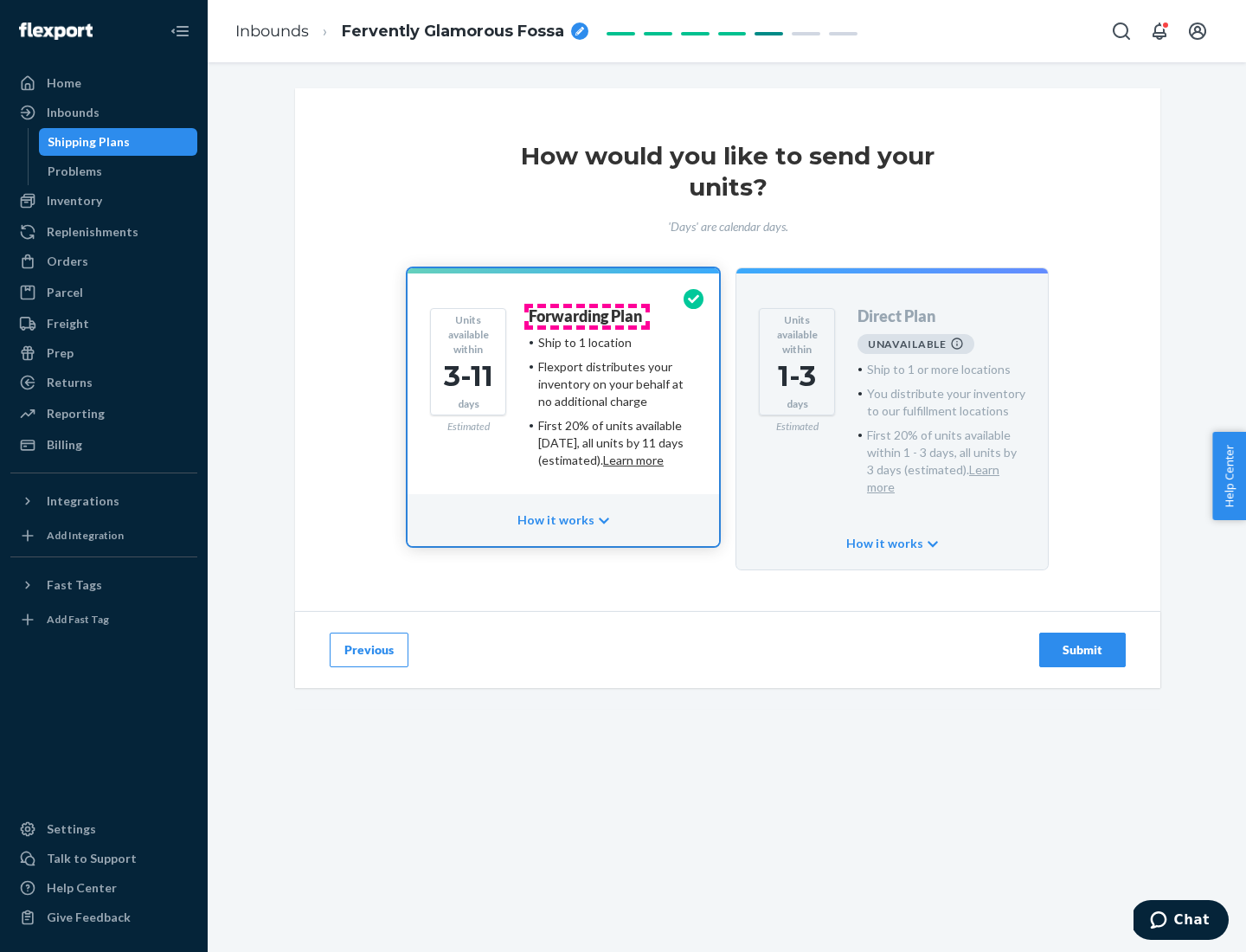
click at [587, 316] on h4 "Forwarding Plan" at bounding box center [586, 316] width 113 height 17
click at [1083, 641] on div "Submit" at bounding box center [1083, 649] width 57 height 17
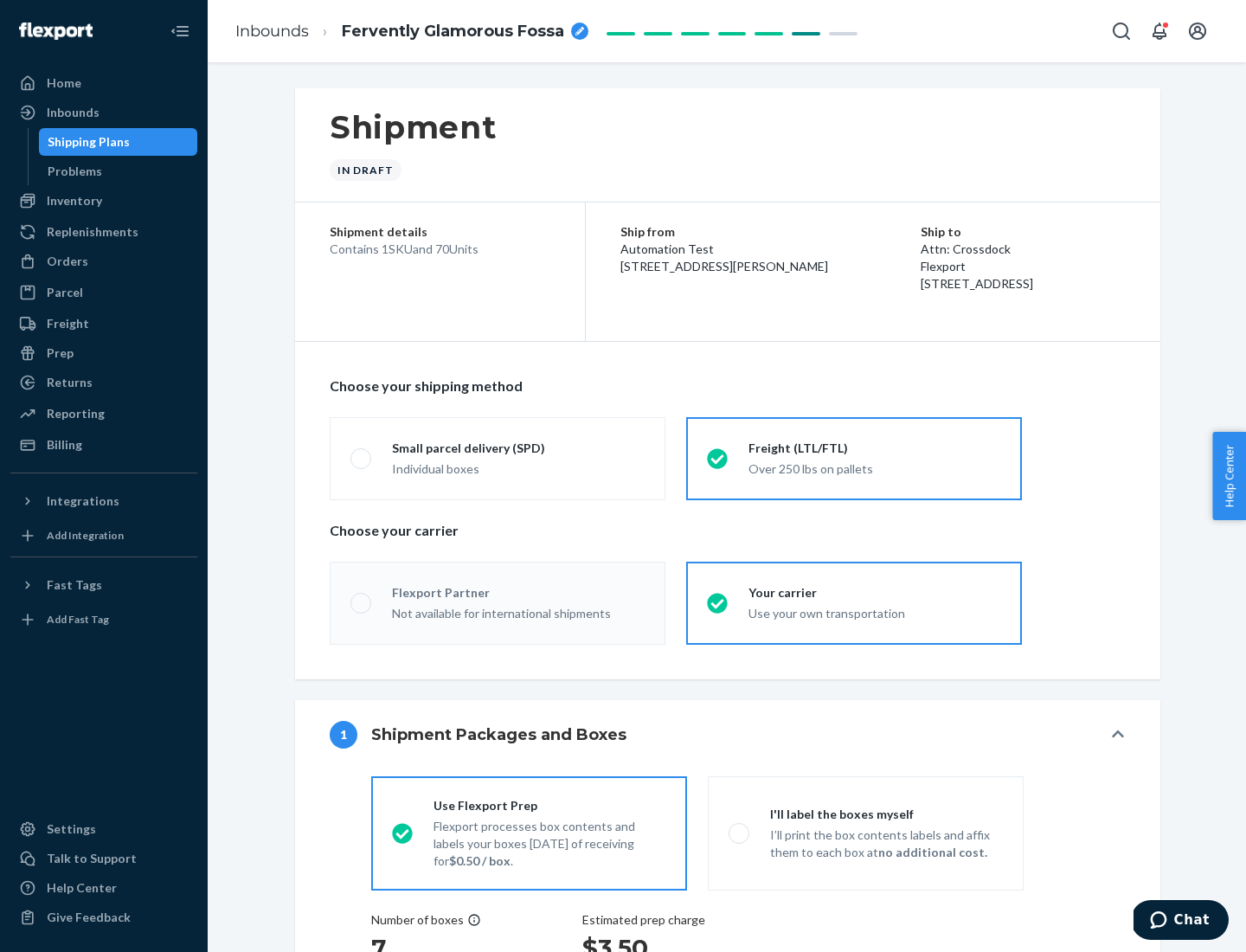
radio input "true"
radio input "false"
radio input "true"
radio input "false"
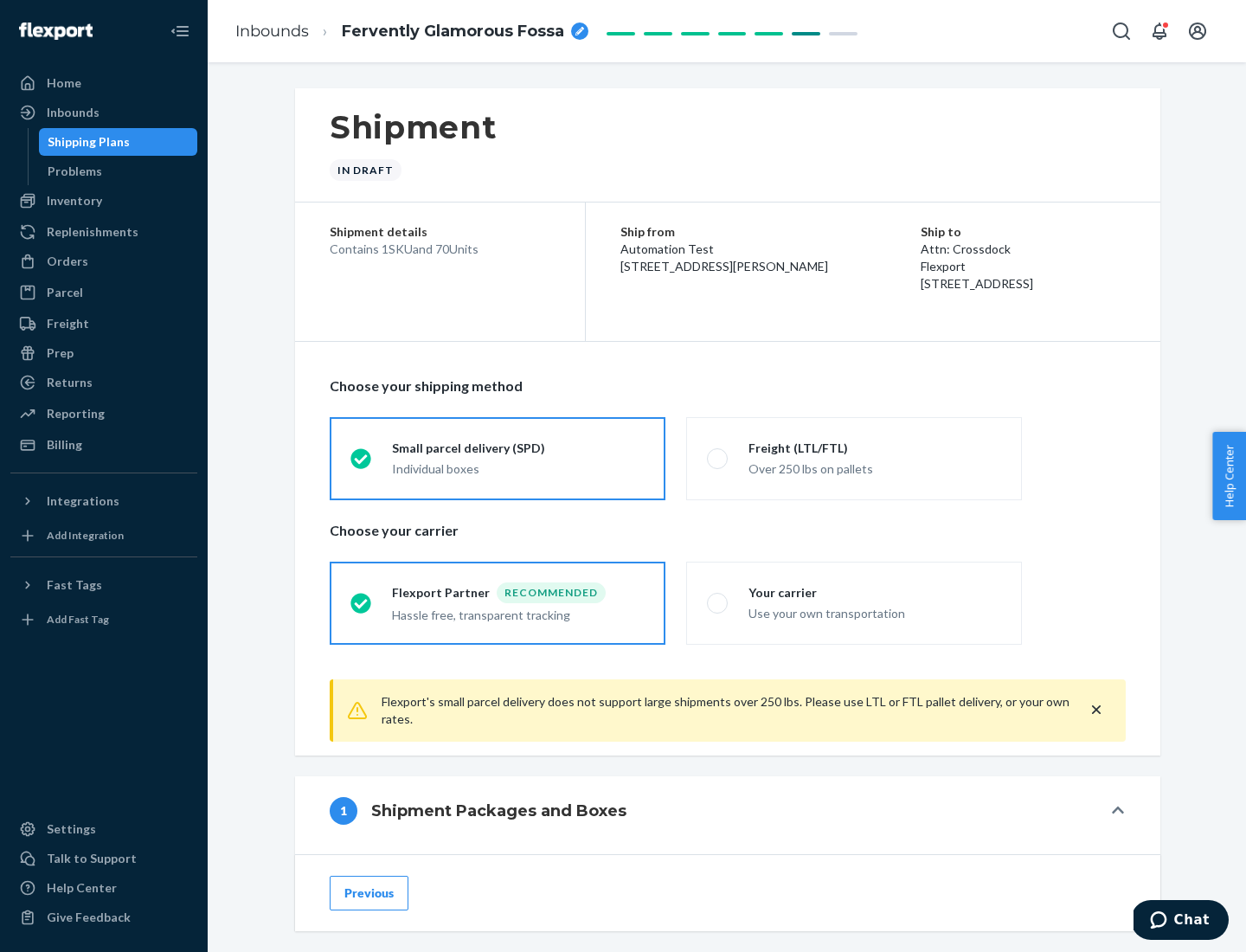
click at [854, 458] on div "Over 250 lbs on pallets" at bounding box center [875, 467] width 253 height 21
click at [718, 458] on input "Freight (LTL/FTL) Over 250 lbs on pallets" at bounding box center [712, 458] width 11 height 11
radio input "true"
radio input "false"
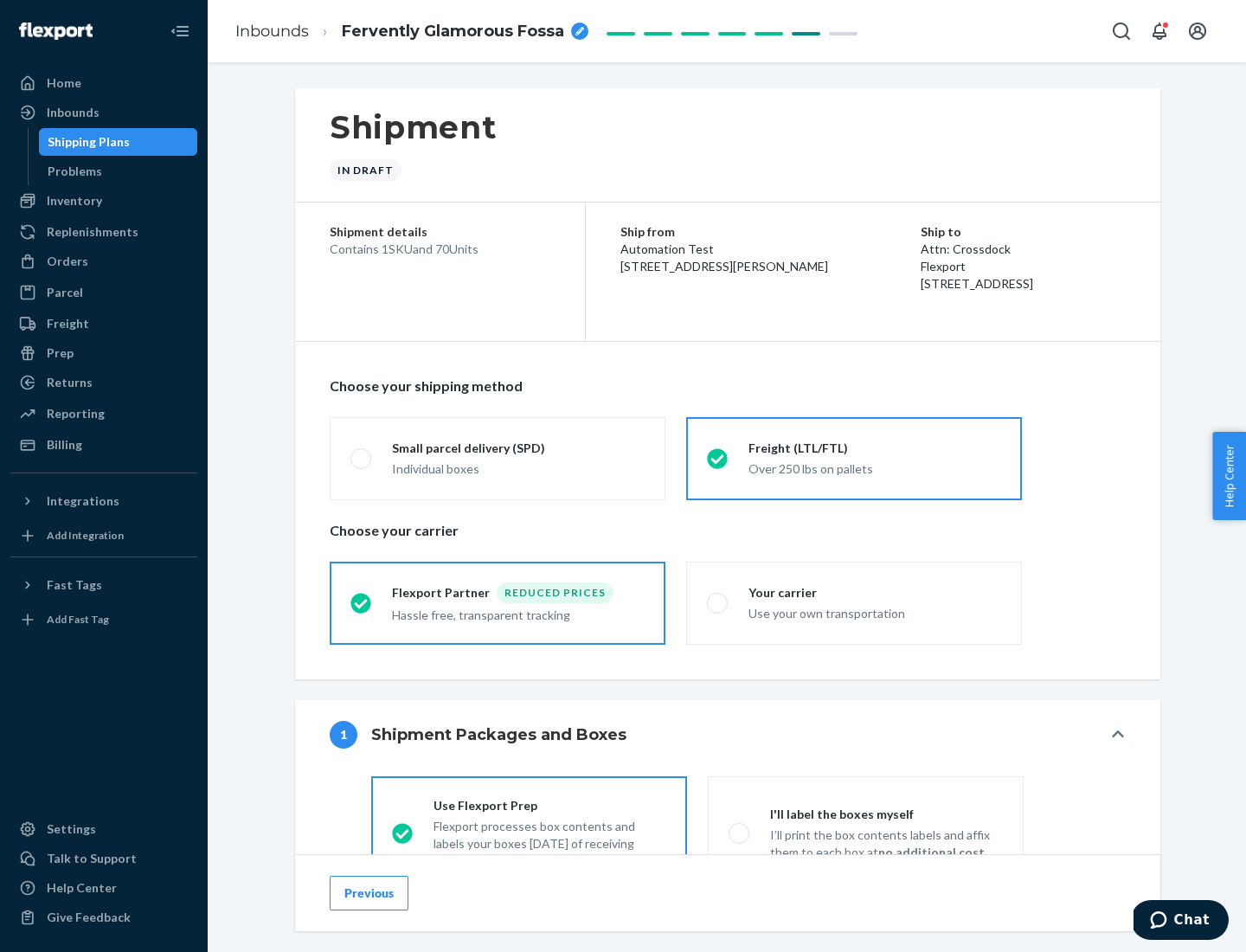
scroll to position [96, 0]
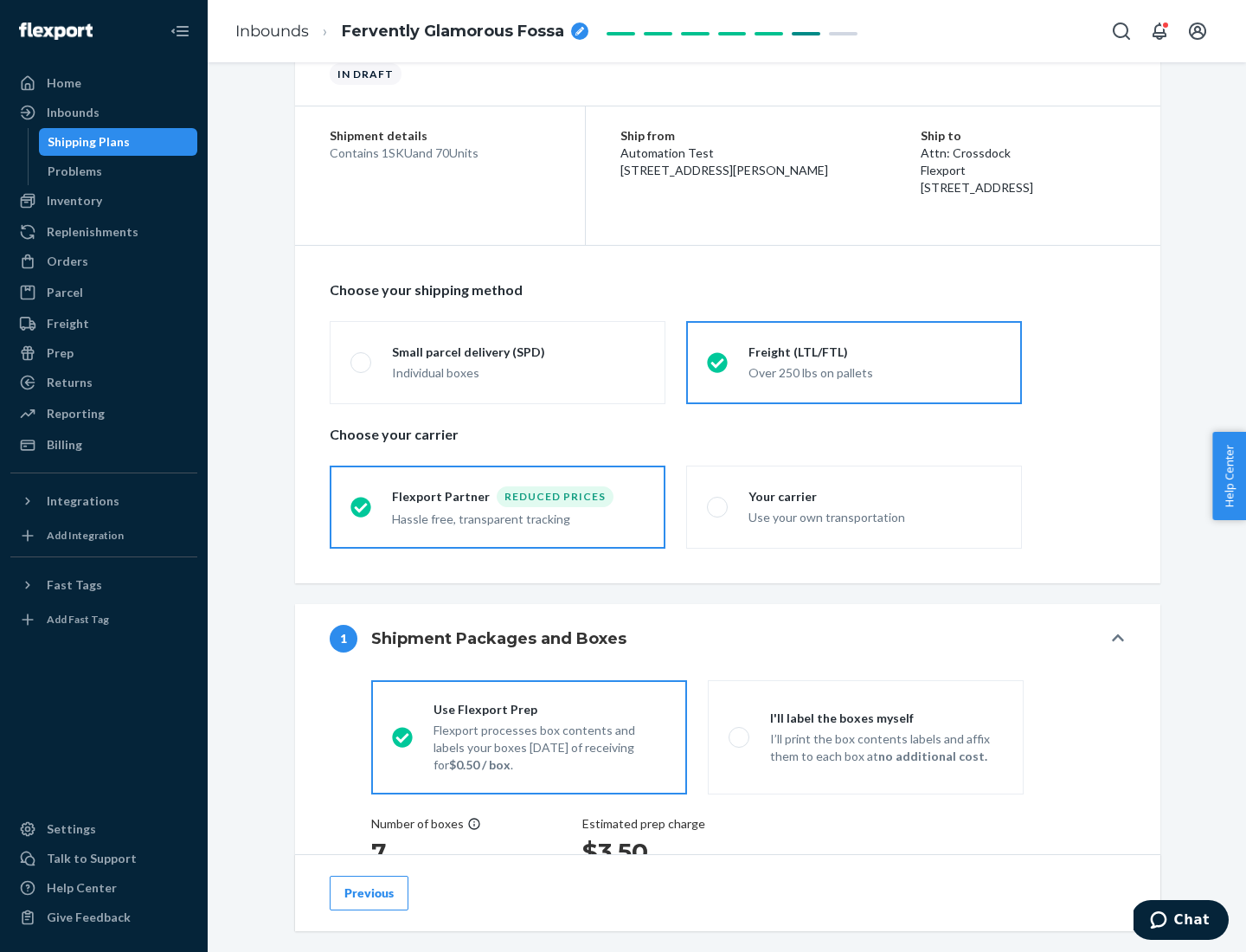
click at [854, 506] on div "Use your own transportation" at bounding box center [875, 515] width 253 height 21
click at [718, 506] on input "Your carrier Use your own transportation" at bounding box center [712, 506] width 11 height 11
radio input "true"
radio input "false"
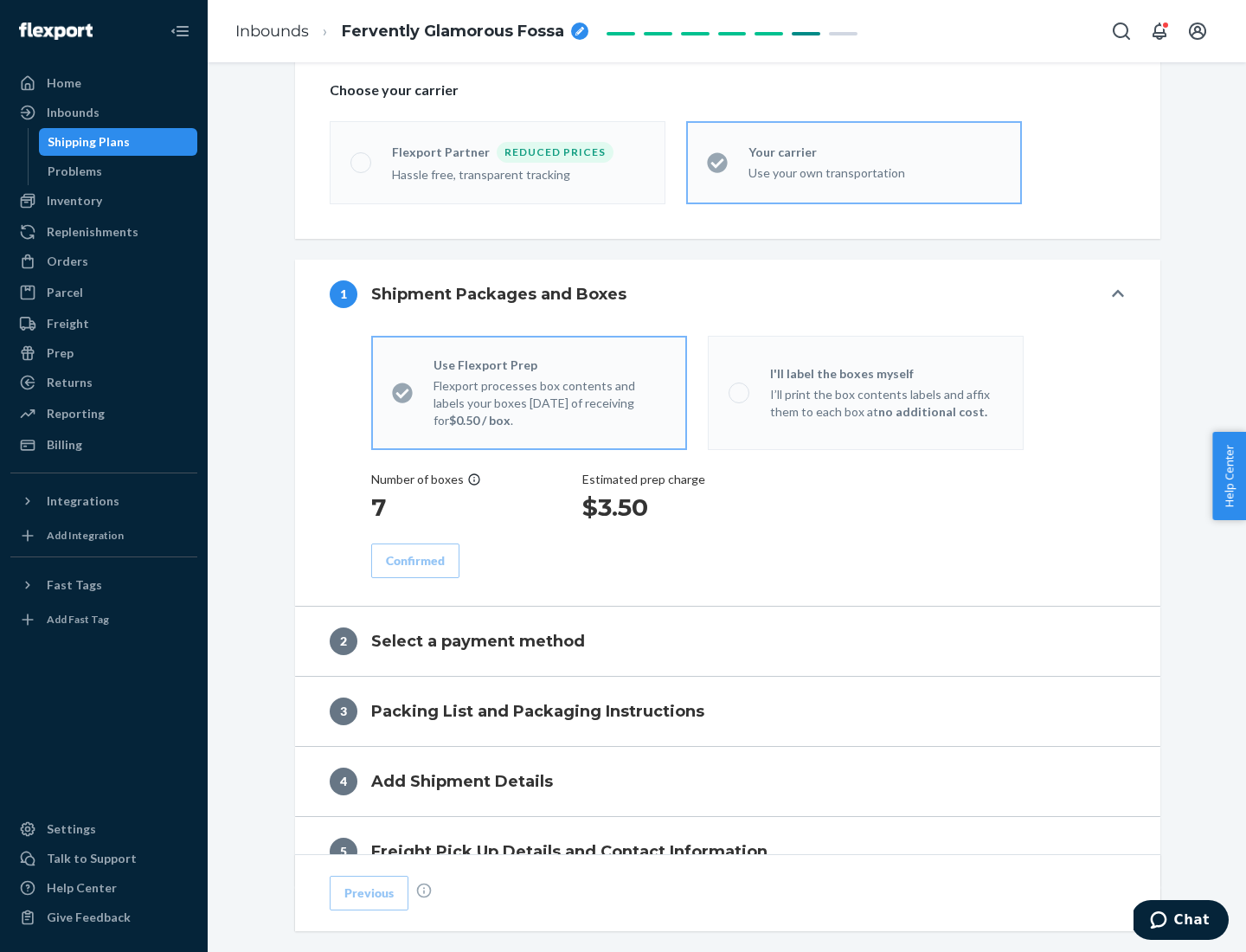
scroll to position [326, 0]
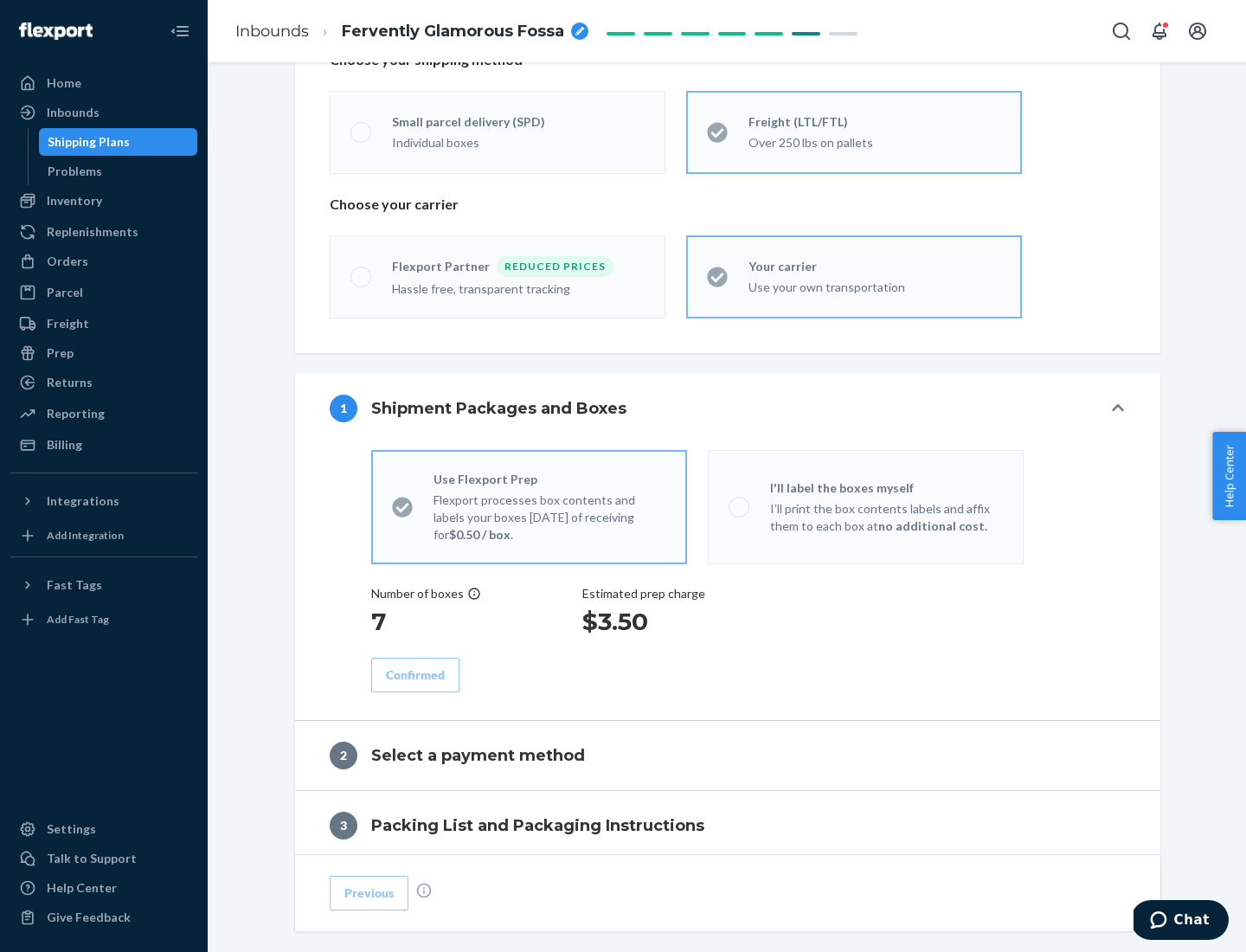
click at [866, 506] on p "I’ll print the box contents labels and affix them to each box at no additional …" at bounding box center [886, 517] width 233 height 35
